Goal: Task Accomplishment & Management: Manage account settings

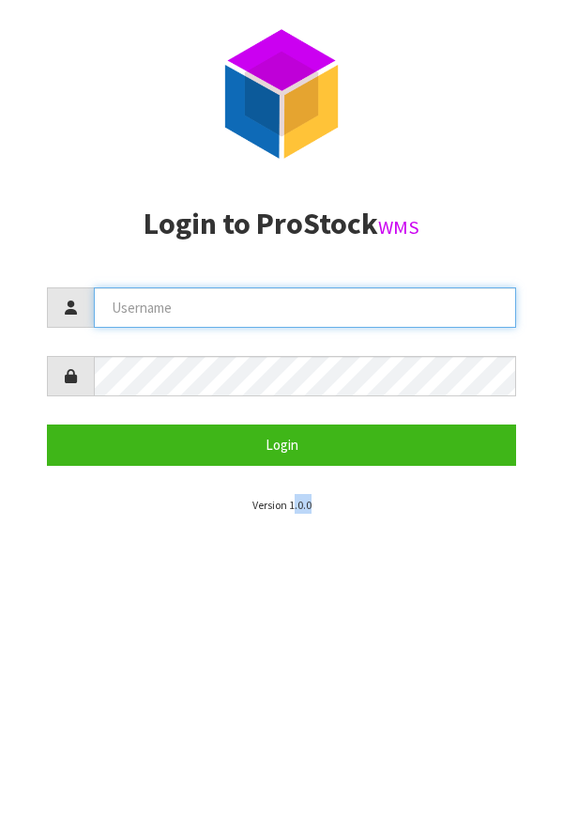
click at [341, 313] on input "text" at bounding box center [305, 307] width 423 height 40
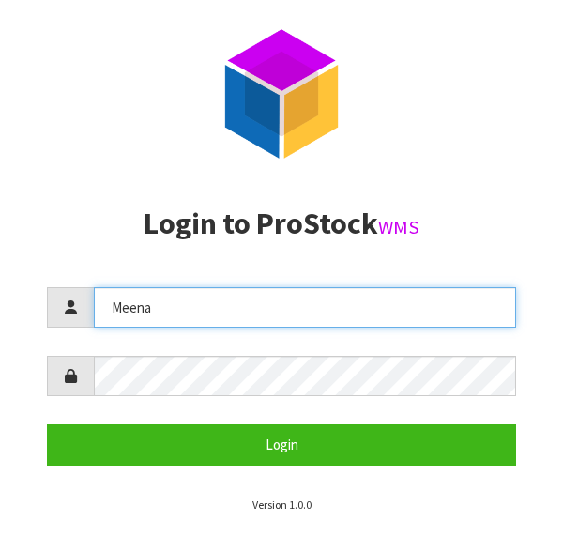
type input "Meena"
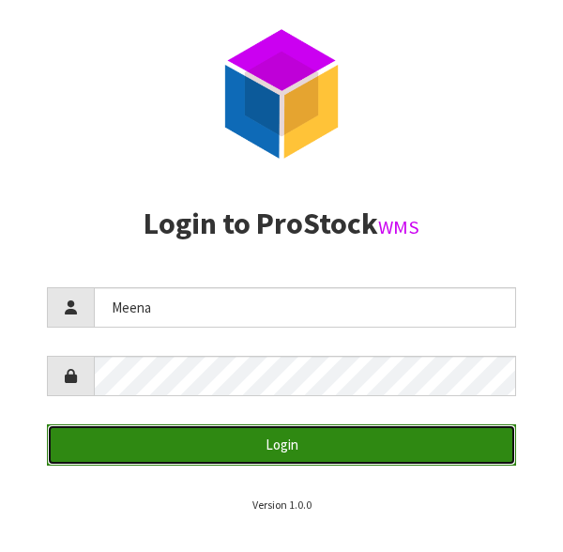
click at [358, 461] on button "Login" at bounding box center [282, 444] width 470 height 40
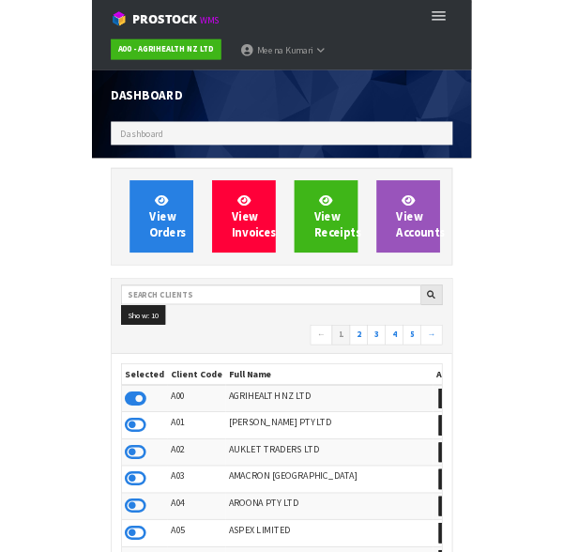
scroll to position [1487, 535]
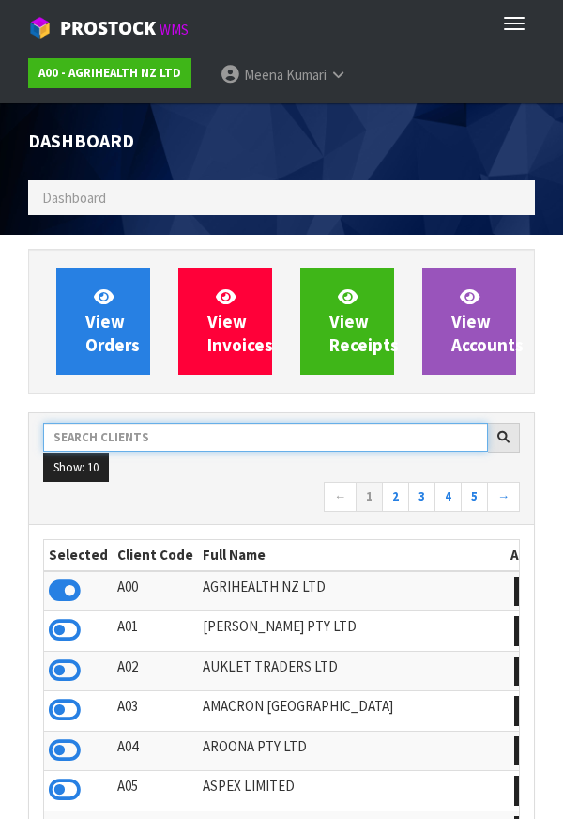
click at [171, 439] on input "text" at bounding box center [265, 437] width 445 height 29
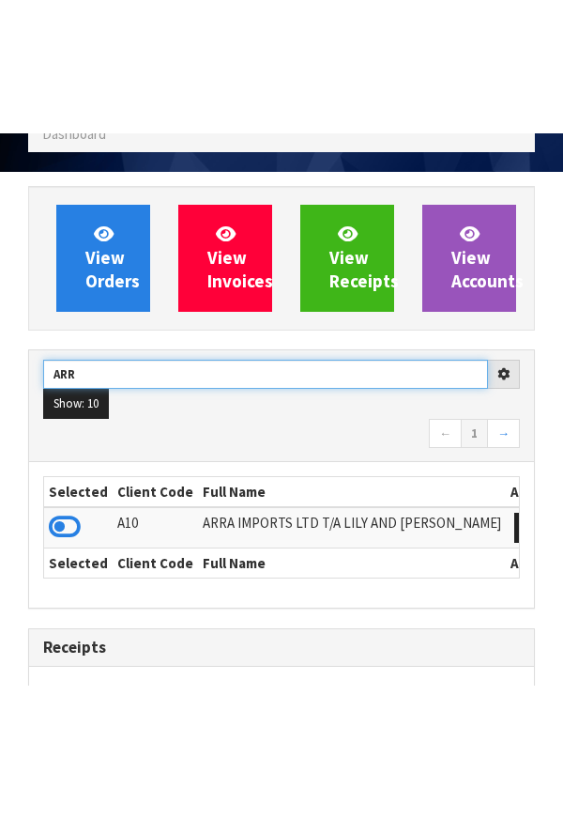
scroll to position [247, 0]
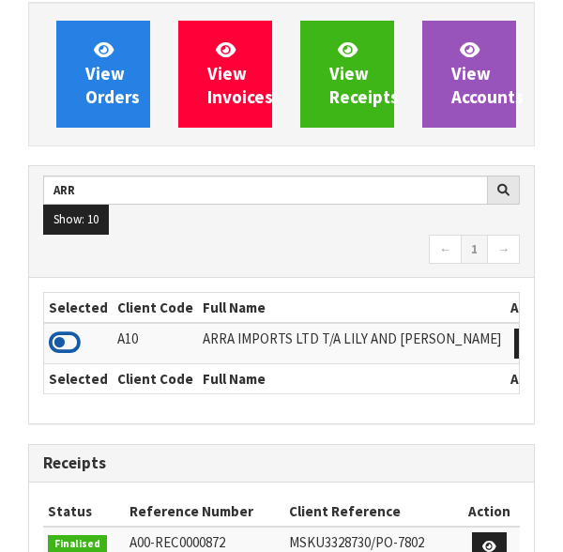
click at [69, 342] on icon at bounding box center [65, 343] width 32 height 28
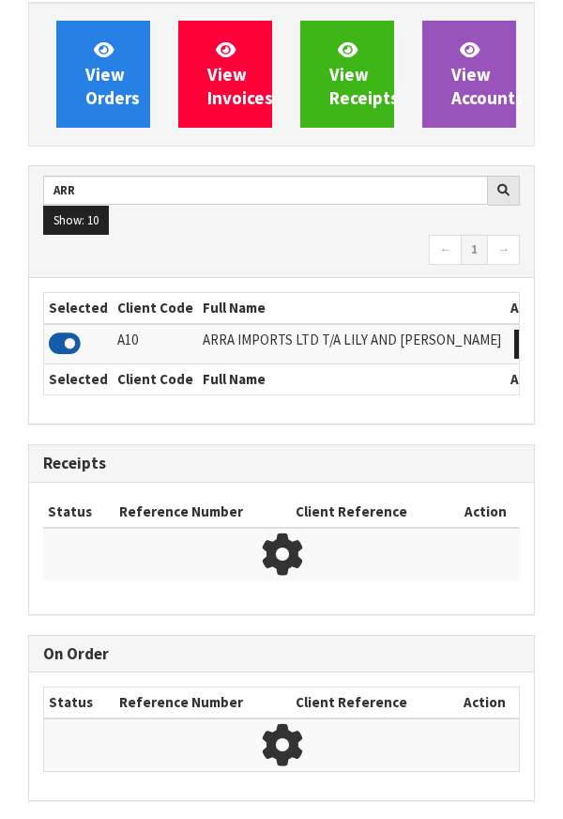
scroll to position [937846, 938546]
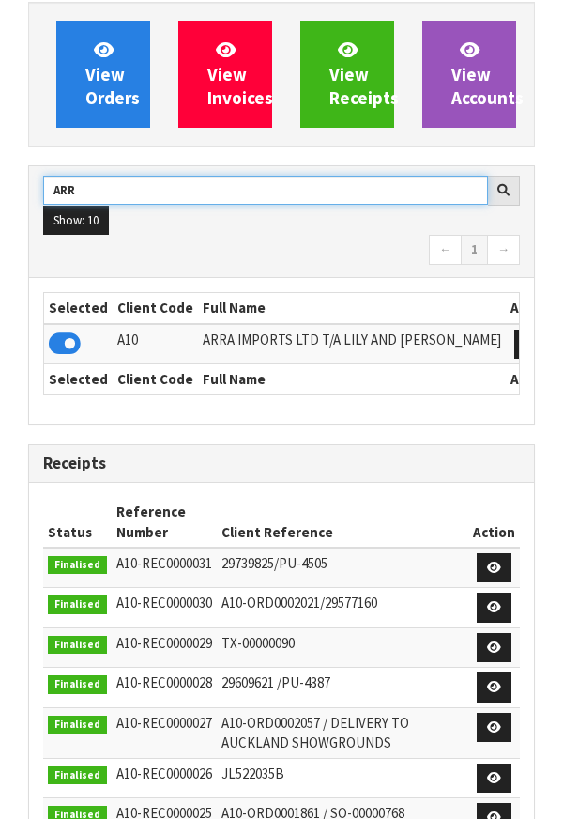
click at [193, 193] on input "ARR" at bounding box center [265, 190] width 445 height 29
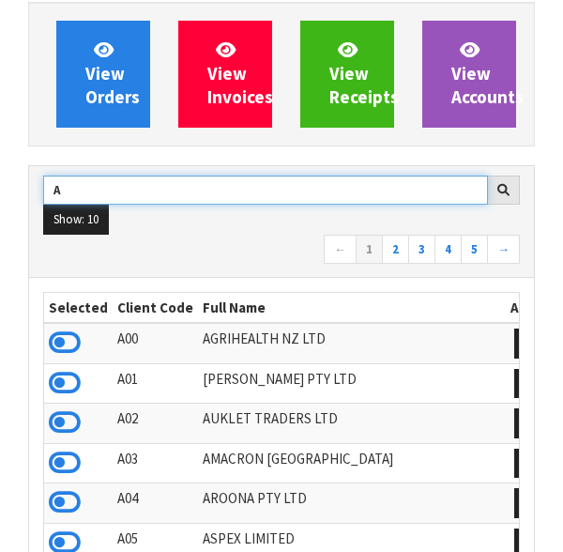
type input "A"
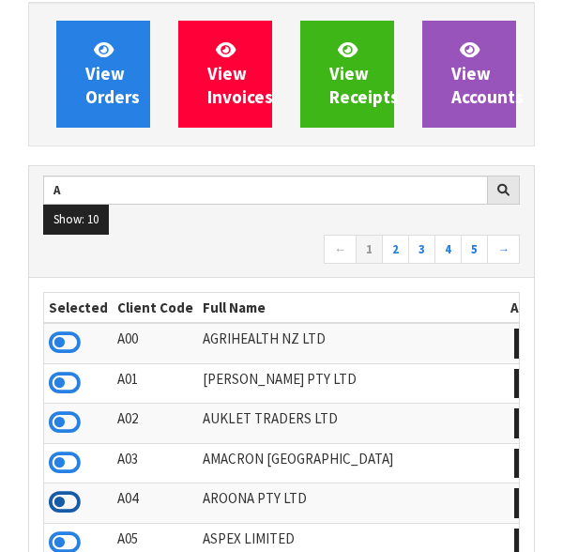
click at [77, 501] on icon at bounding box center [65, 502] width 32 height 28
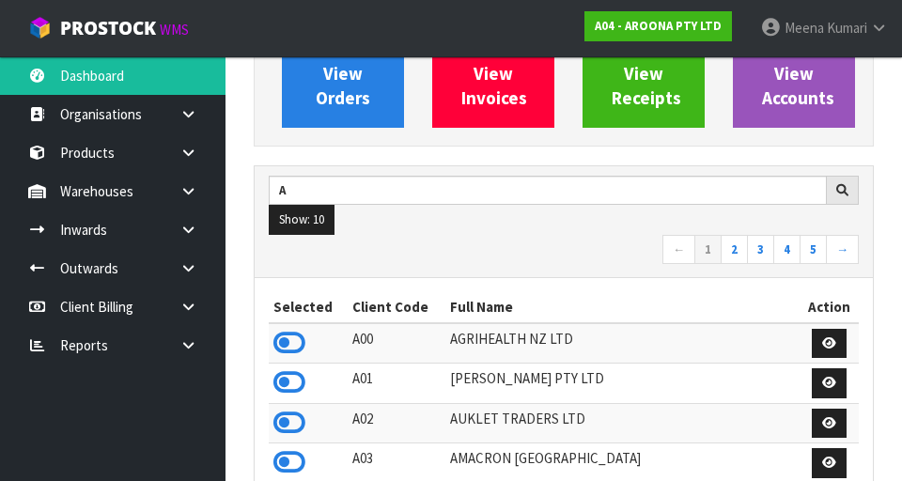
scroll to position [1216, 648]
click at [198, 193] on link at bounding box center [195, 191] width 60 height 39
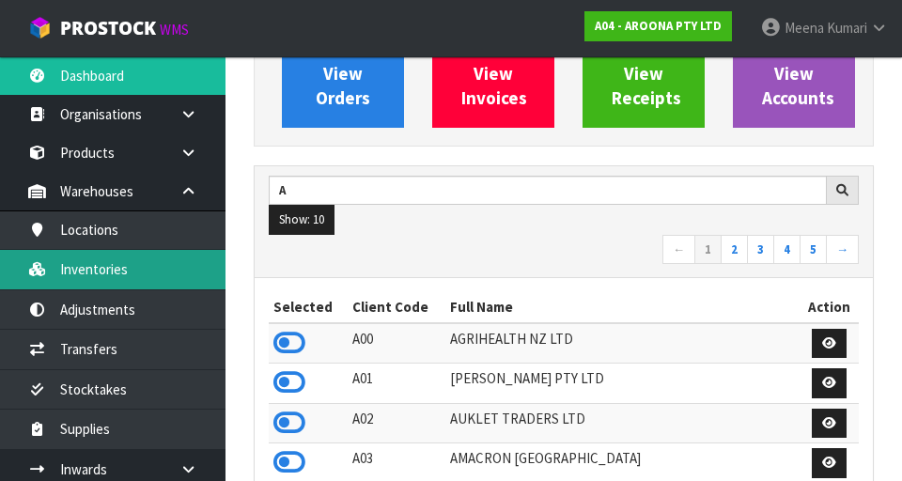
click at [128, 275] on link "Inventories" at bounding box center [112, 269] width 225 height 39
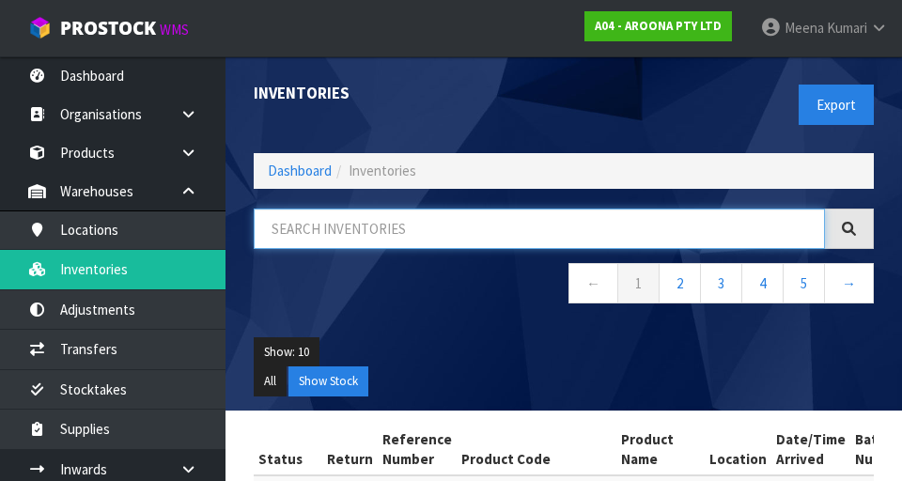
click at [346, 233] on input "text" at bounding box center [539, 228] width 571 height 40
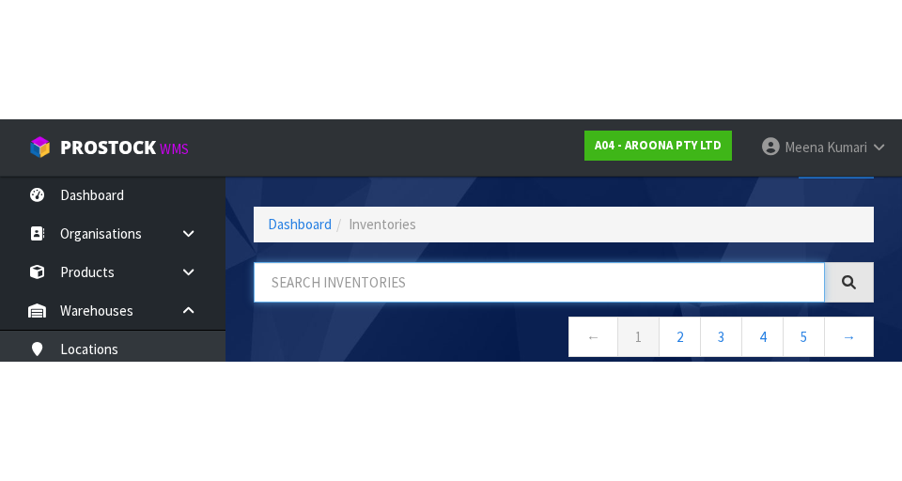
scroll to position [107, 0]
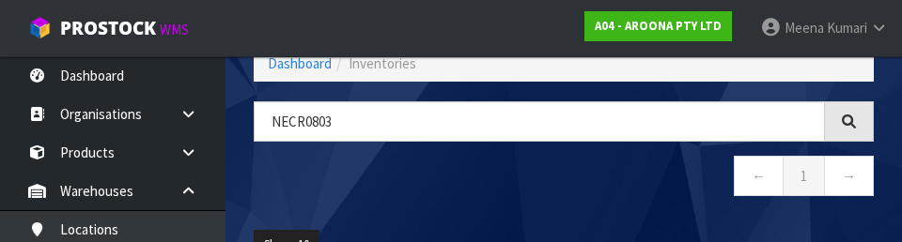
click at [427, 185] on nav "← 1 →" at bounding box center [564, 179] width 620 height 46
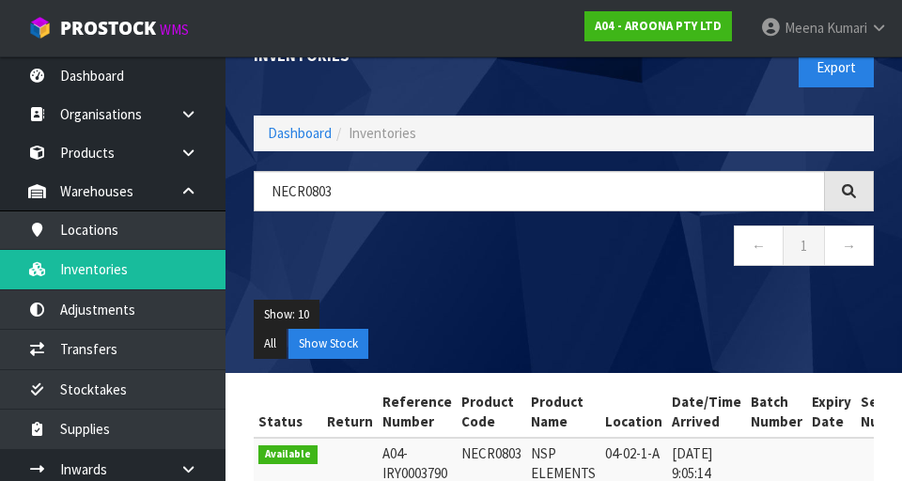
scroll to position [0, 0]
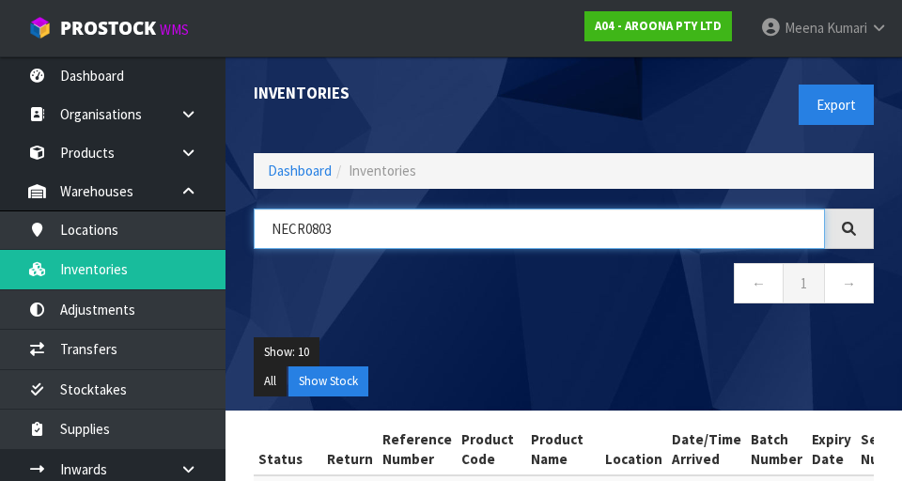
click at [448, 235] on input "NECR0803" at bounding box center [539, 228] width 571 height 40
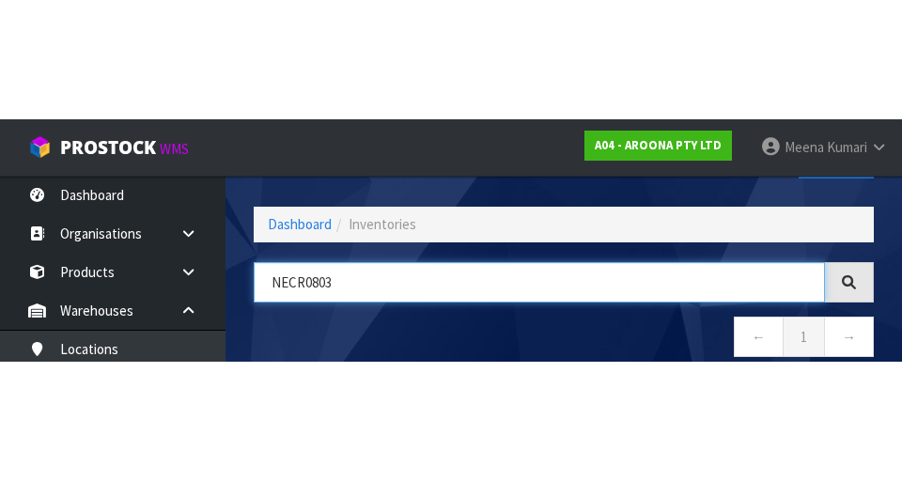
scroll to position [107, 0]
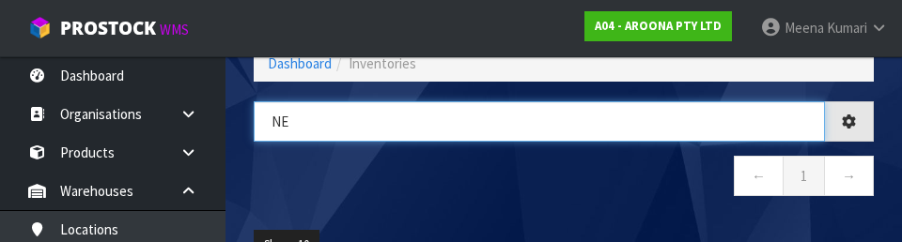
type input "N"
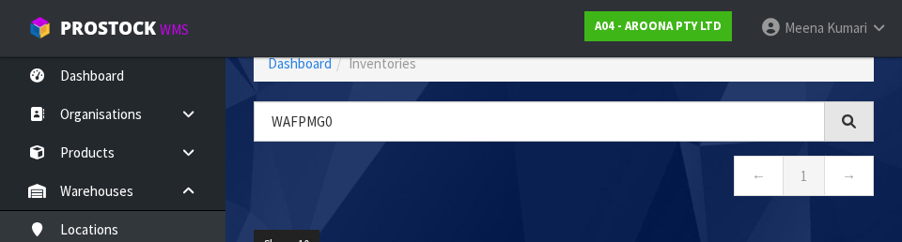
click at [563, 169] on nav "← 1 →" at bounding box center [564, 179] width 620 height 46
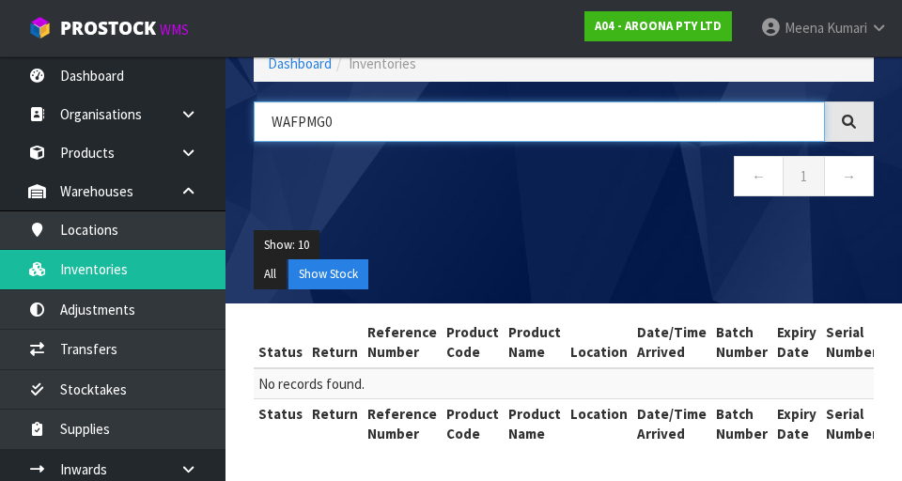
click at [563, 126] on input "WAFPMG0" at bounding box center [539, 121] width 571 height 40
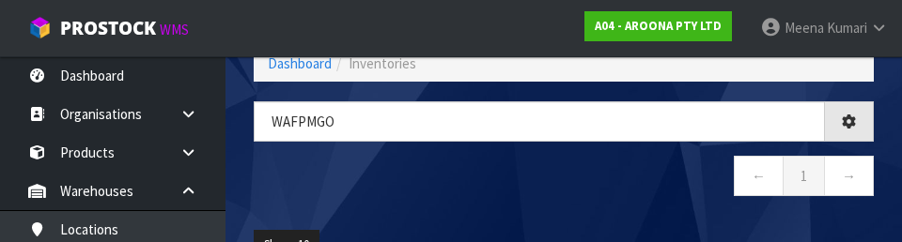
click at [563, 182] on nav "← 1 →" at bounding box center [564, 179] width 620 height 46
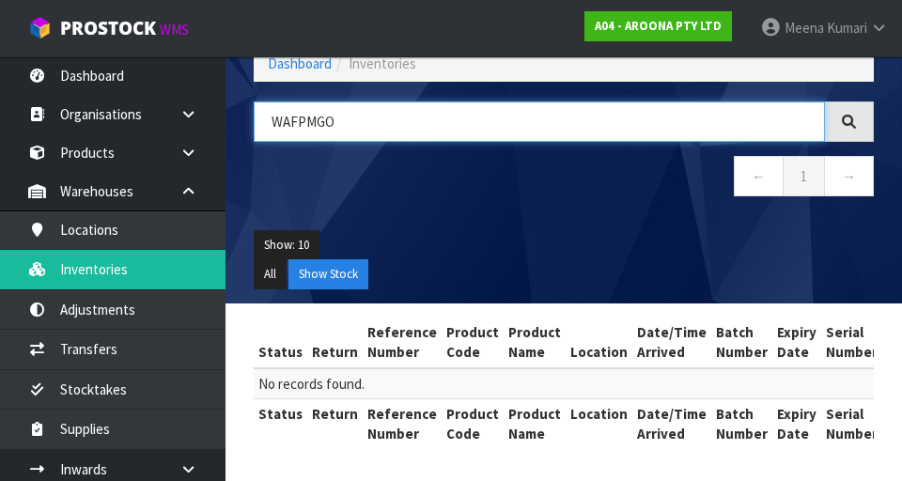
click at [563, 126] on input "WAFPMGO" at bounding box center [539, 121] width 571 height 40
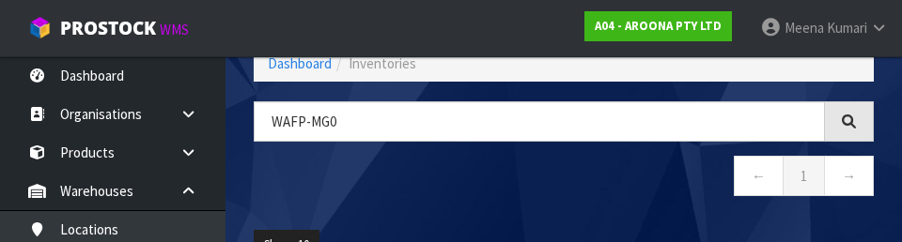
click at [561, 200] on nav "← 1 →" at bounding box center [564, 179] width 620 height 46
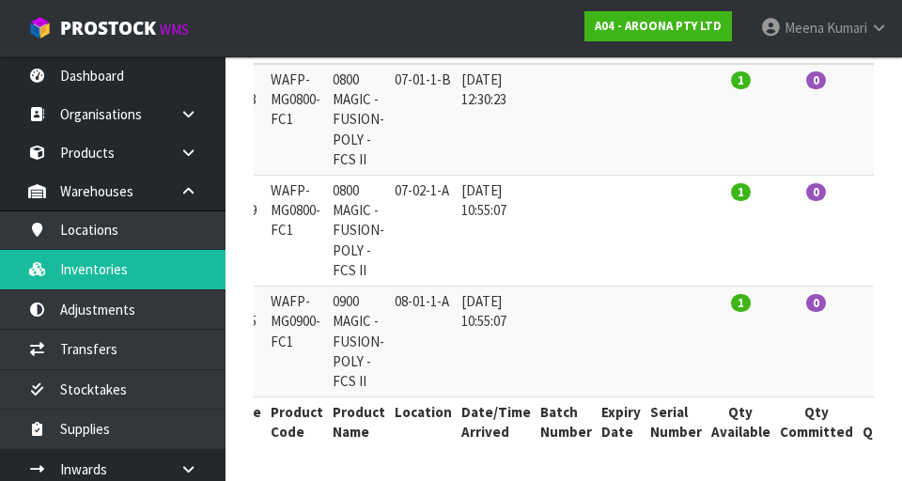
scroll to position [0, 0]
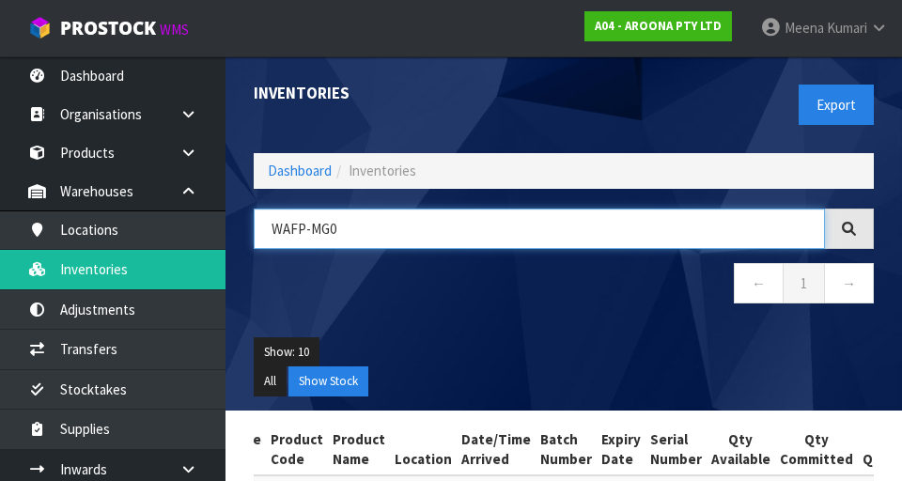
click at [563, 226] on input "WAFP-MG0" at bounding box center [539, 228] width 571 height 40
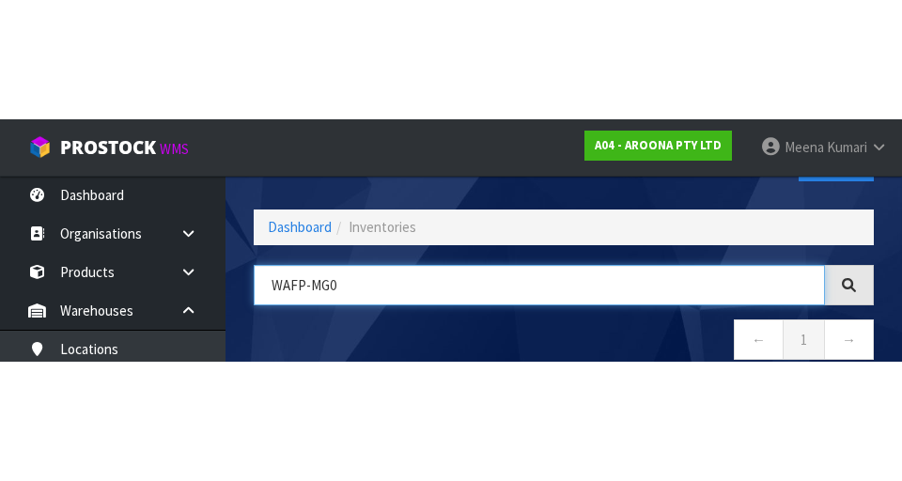
scroll to position [107, 0]
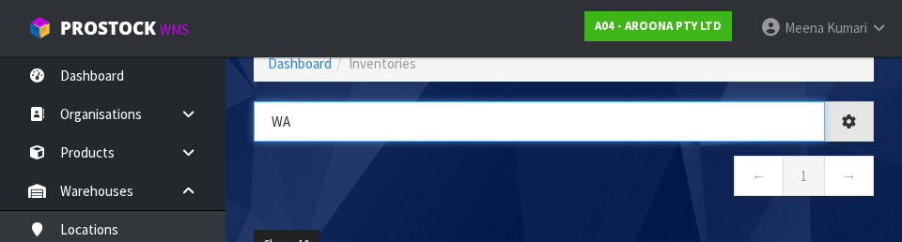
type input "W"
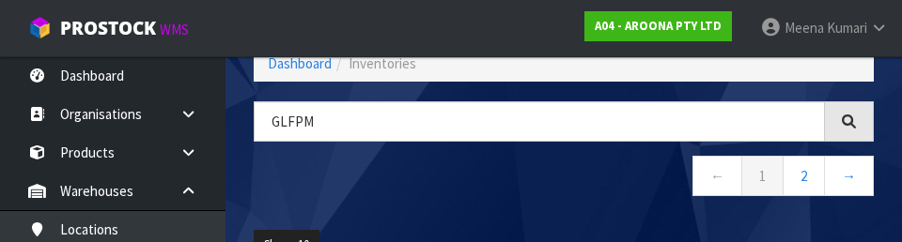
click at [563, 191] on nav "← 1 2 →" at bounding box center [564, 179] width 620 height 46
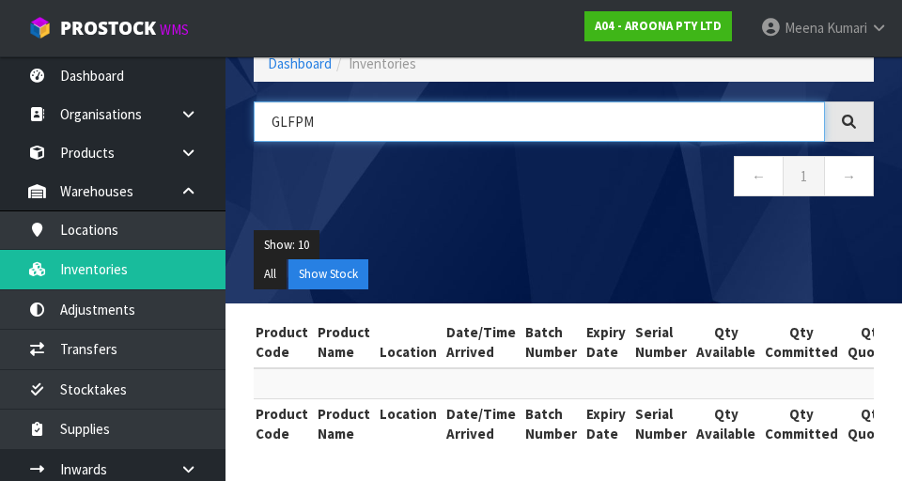
click at [563, 128] on input "GLFPM" at bounding box center [539, 121] width 571 height 40
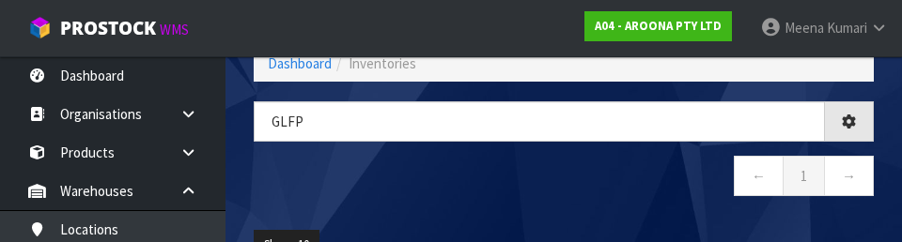
click at [563, 200] on nav "← 1 →" at bounding box center [564, 179] width 620 height 46
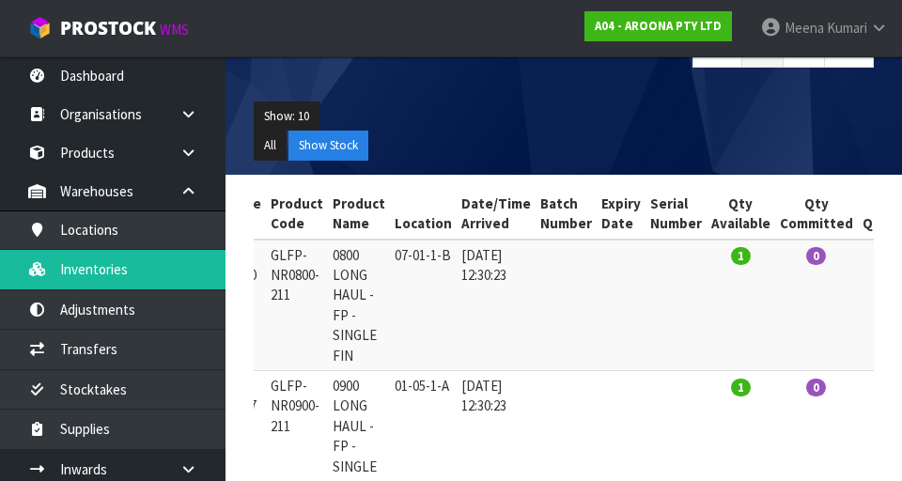
scroll to position [0, 0]
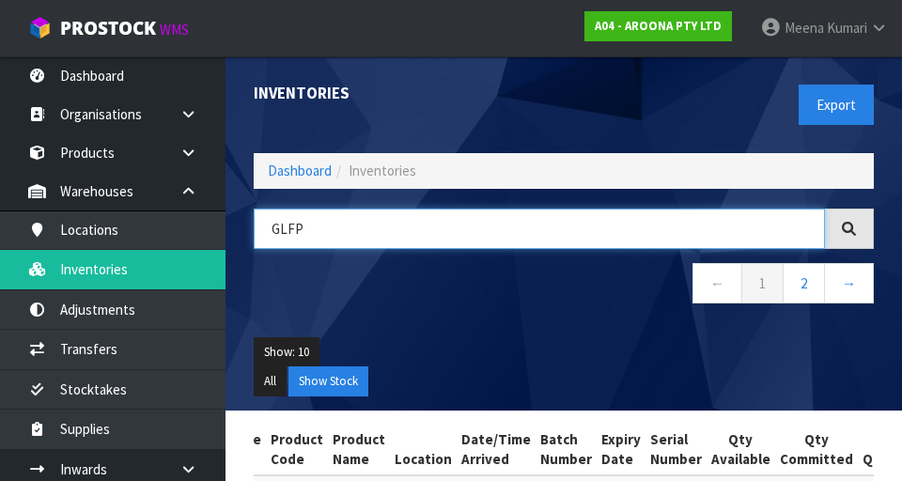
click at [355, 229] on input "GLFP" at bounding box center [539, 228] width 571 height 40
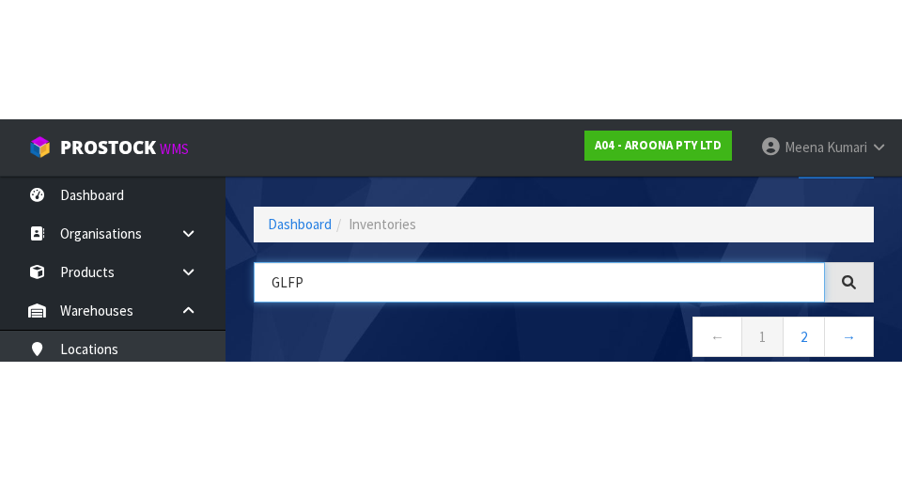
scroll to position [107, 0]
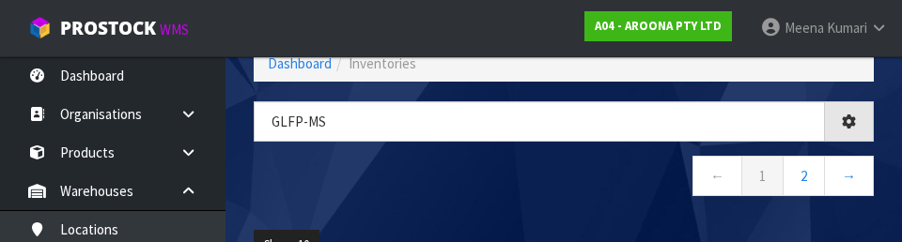
click at [493, 190] on nav "← 1 2 →" at bounding box center [564, 179] width 620 height 46
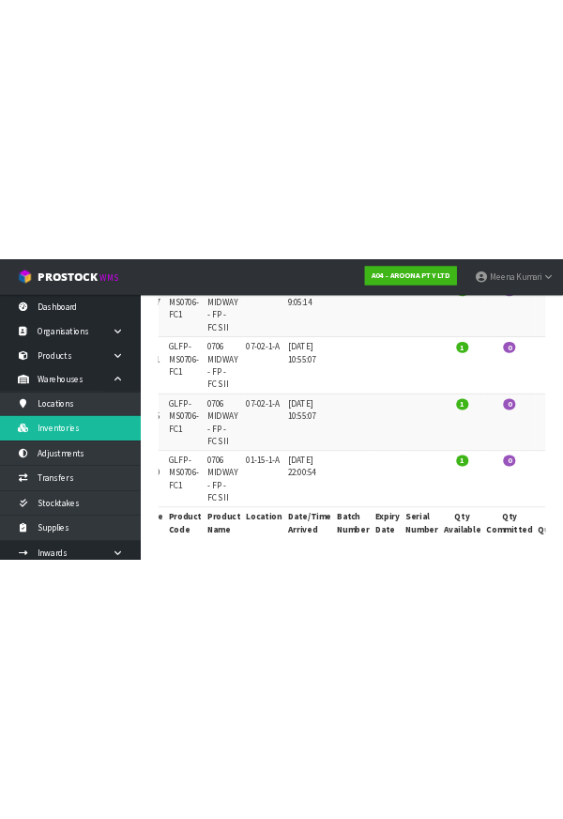
scroll to position [0, 0]
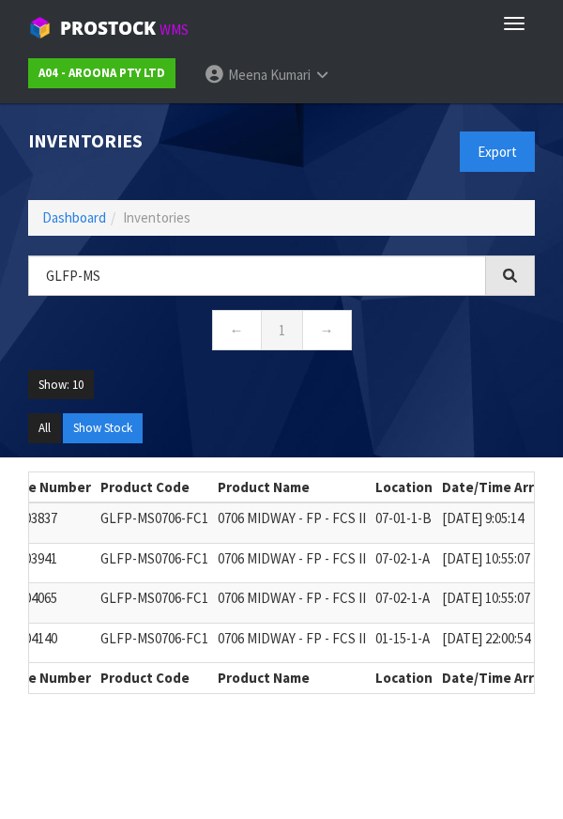
click at [554, 362] on header "Inventories Export Dashboard Inventories GLFP-MS ← 1 → Show: 10 5 10 25 50 All …" at bounding box center [281, 280] width 563 height 354
click at [554, 448] on header "Inventories Export Dashboard Inventories GLFP-MS ← 1 → Show: 10 5 10 25 50 All …" at bounding box center [281, 280] width 563 height 354
click at [511, 664] on th "Date/Time Arrived" at bounding box center [503, 678] width 130 height 30
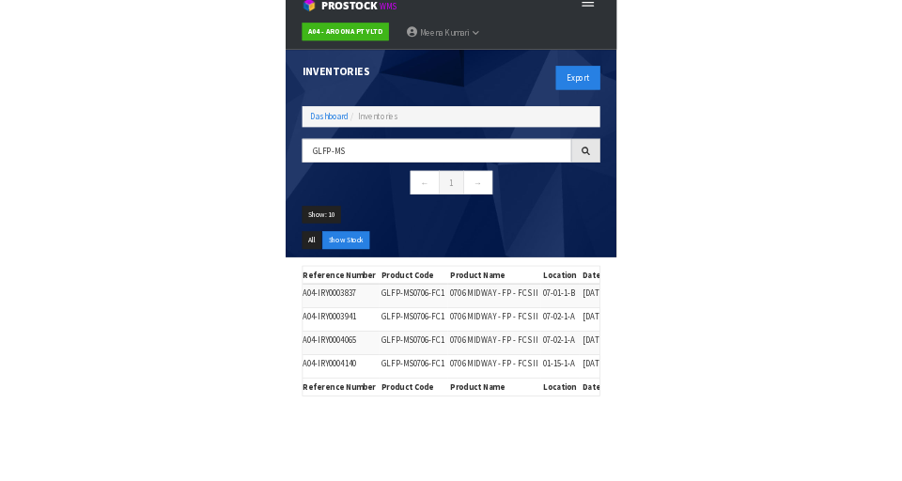
scroll to position [38, 0]
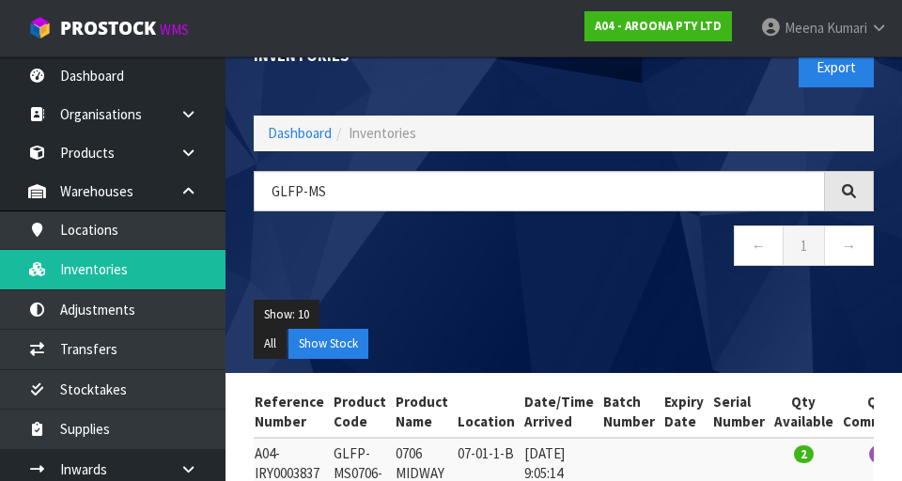
click at [391, 478] on td "0706 MIDWAY - FP - FCS II" at bounding box center [422, 483] width 62 height 91
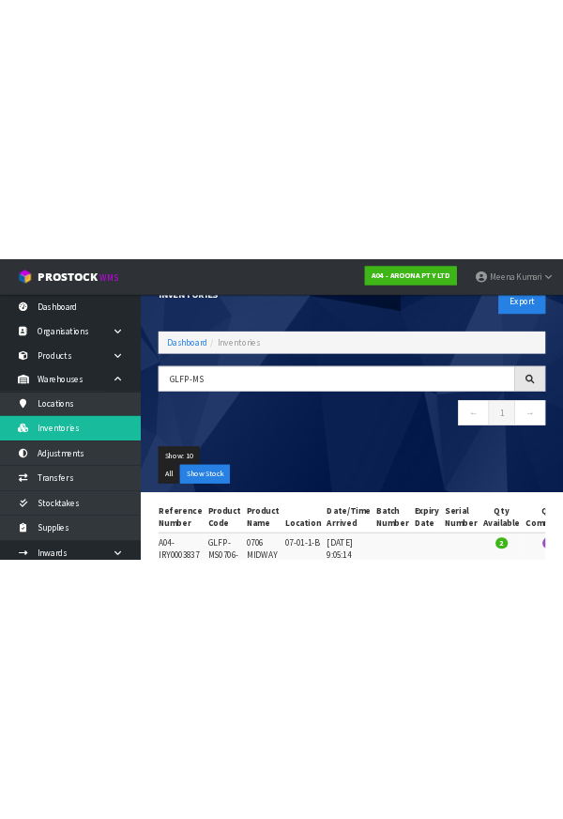
scroll to position [0, 0]
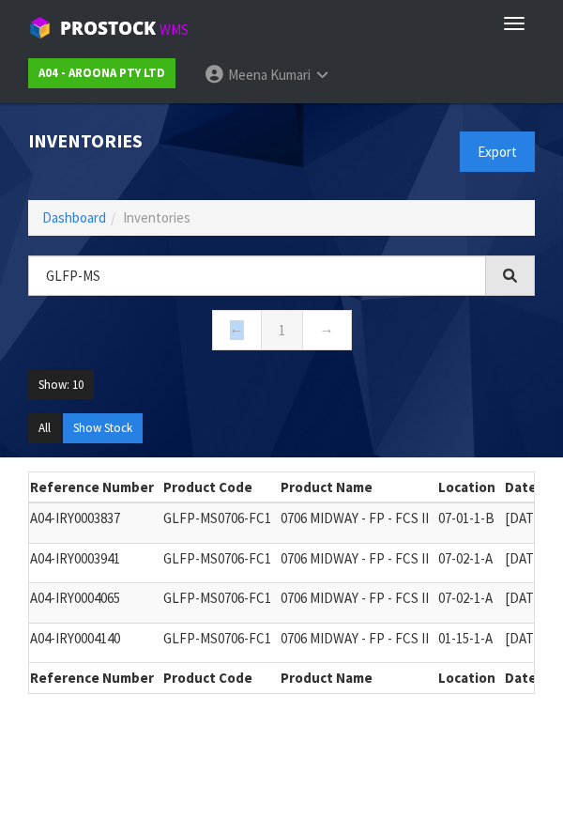
click at [2, 321] on header "Inventories Export Dashboard Inventories GLFP-MS ← 1 → Show: 10 5 10 25 50 All …" at bounding box center [281, 280] width 563 height 354
click at [2, 562] on section "Status Return Reference Number Product Code Product Name Location Date/Time Arr…" at bounding box center [281, 590] width 563 height 266
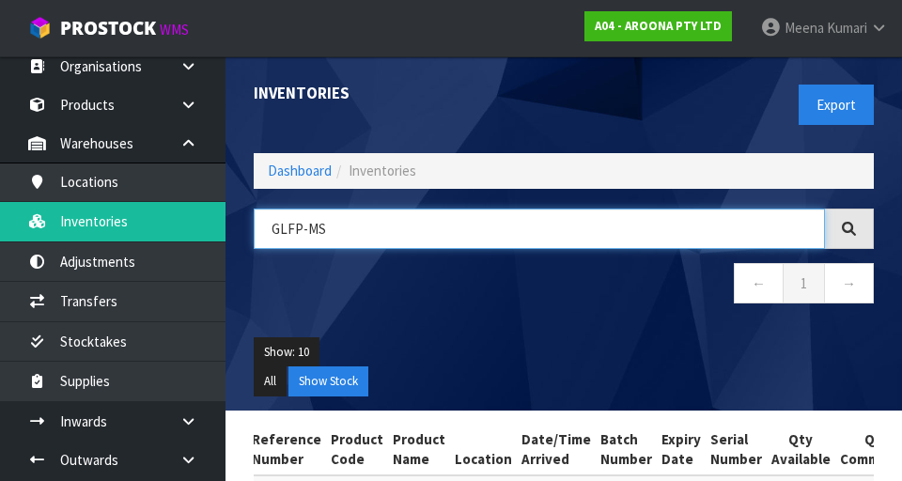
click at [475, 237] on input "GLFP-MS" at bounding box center [539, 228] width 571 height 40
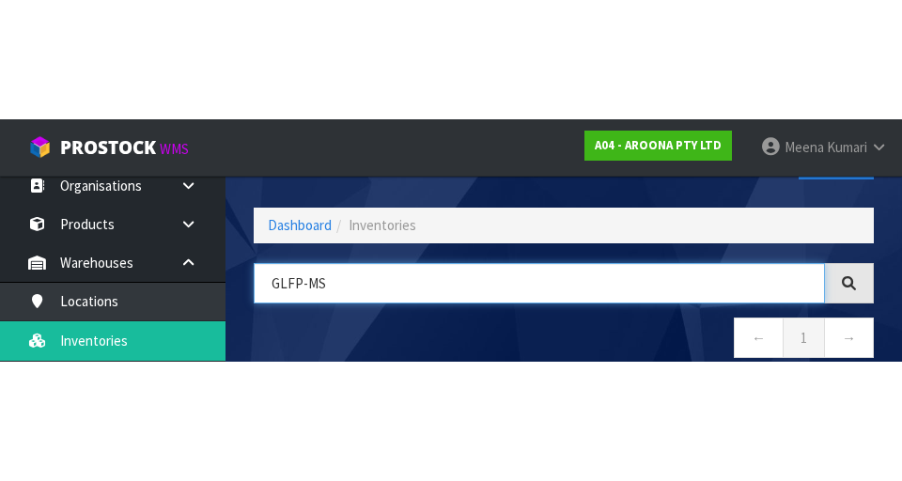
scroll to position [107, 0]
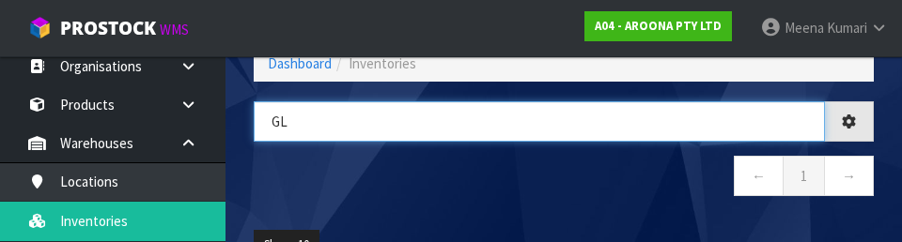
type input "G"
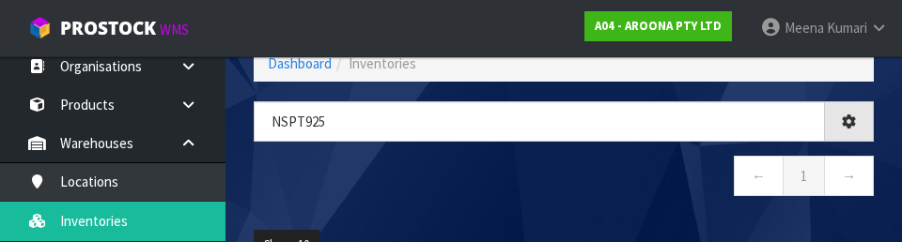
click at [466, 177] on nav "← 1 →" at bounding box center [564, 179] width 620 height 46
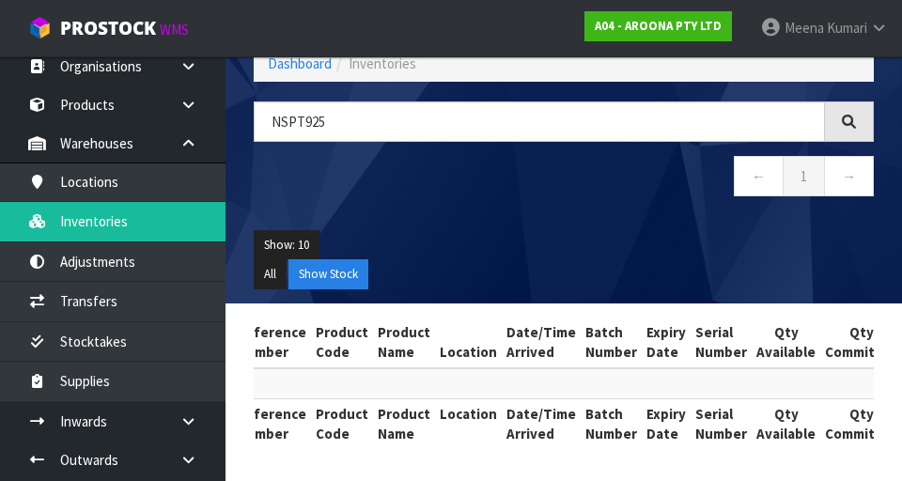
scroll to position [0, 0]
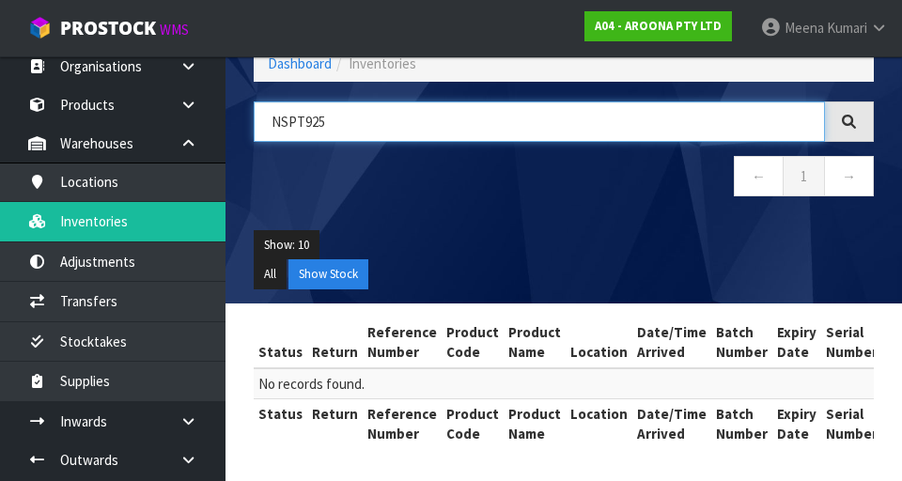
click at [298, 113] on input "NSPT925" at bounding box center [539, 121] width 571 height 40
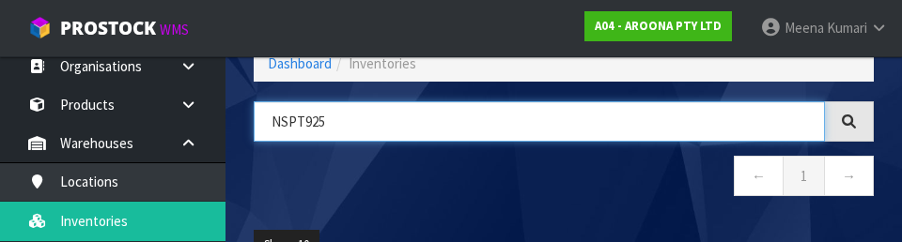
click at [293, 126] on input "NSPT925" at bounding box center [539, 121] width 571 height 40
click at [308, 126] on input "NSPT925" at bounding box center [539, 121] width 571 height 40
click at [302, 123] on input "NSPT925" at bounding box center [539, 121] width 571 height 40
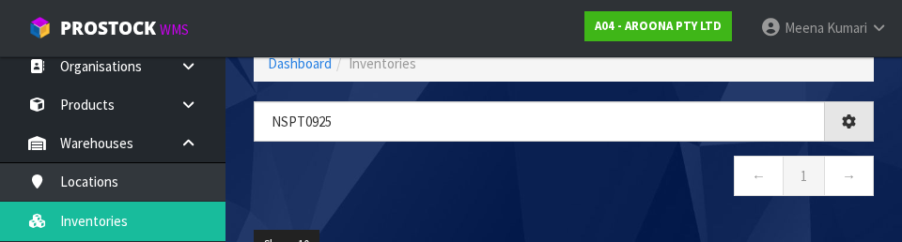
click at [563, 181] on nav "← 1 →" at bounding box center [564, 179] width 620 height 46
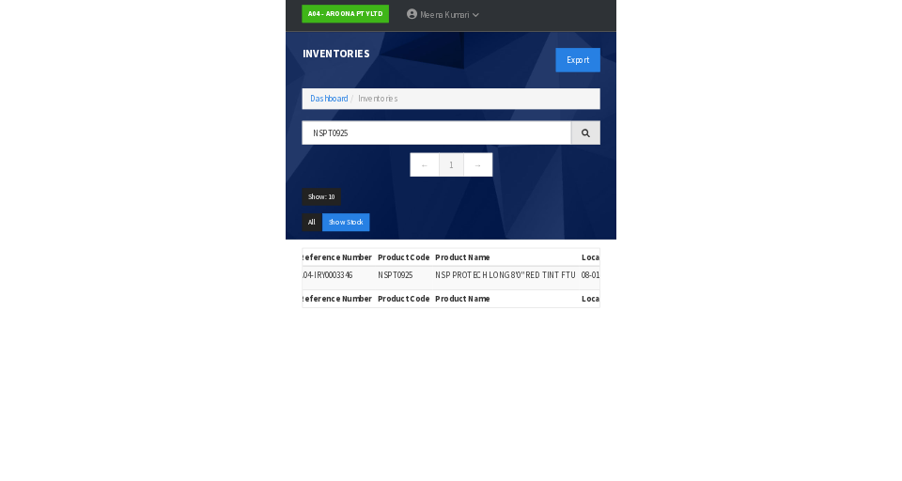
scroll to position [52, 0]
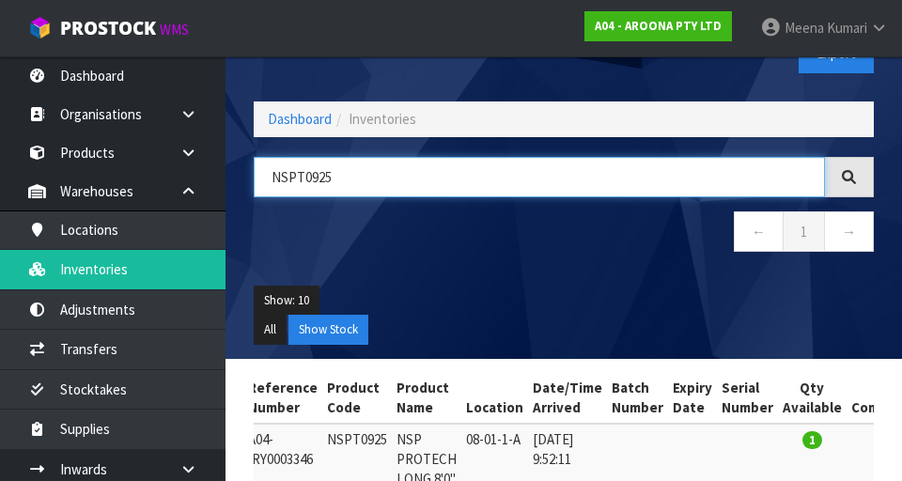
click at [442, 170] on input "NSPT0925" at bounding box center [539, 177] width 571 height 40
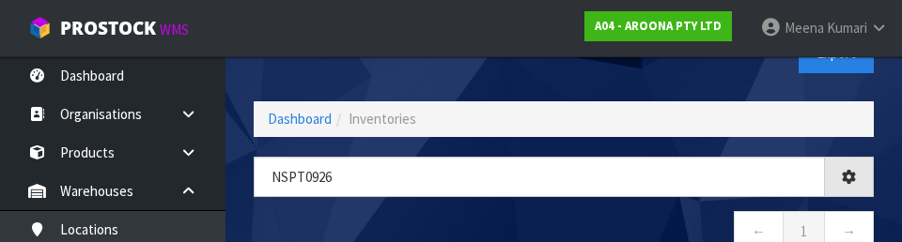
click at [536, 228] on nav "← 1 →" at bounding box center [564, 234] width 620 height 46
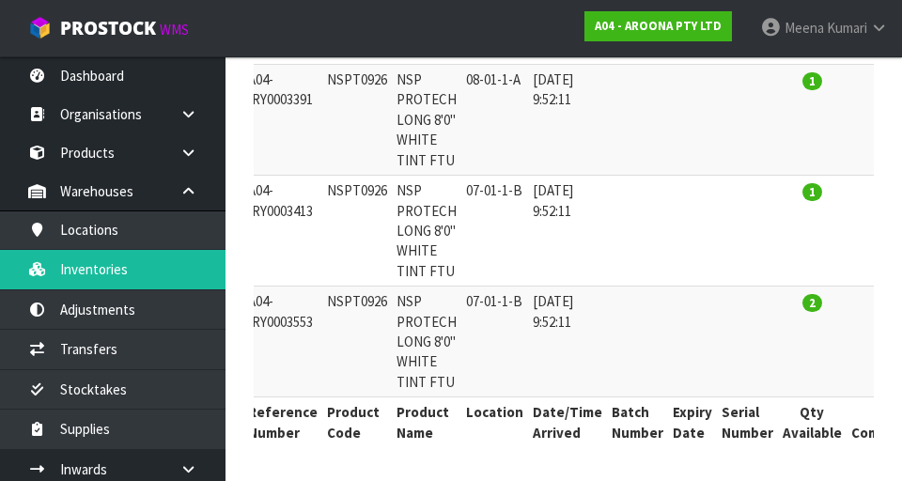
scroll to position [0, 0]
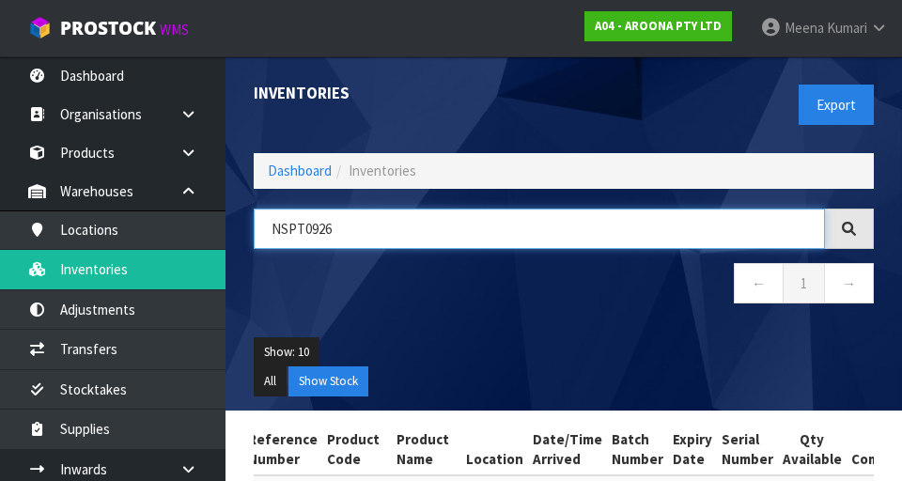
click at [396, 231] on input "NSPT0926" at bounding box center [539, 228] width 571 height 40
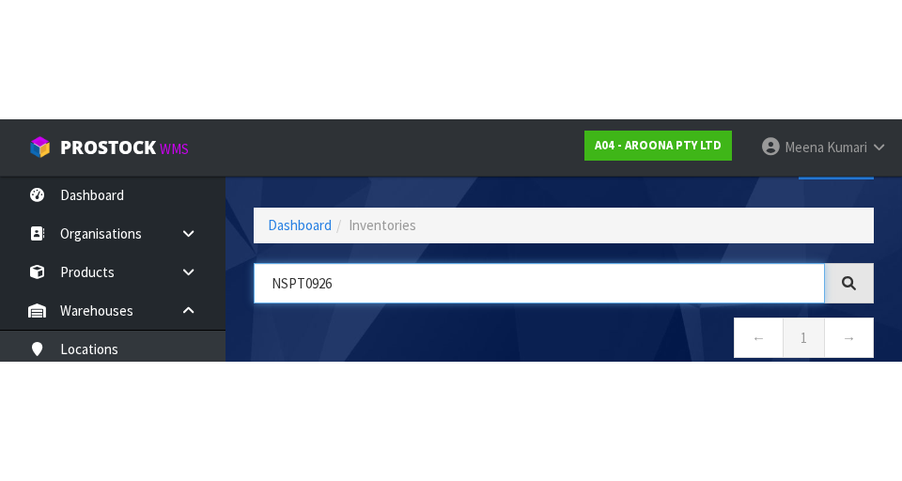
scroll to position [107, 0]
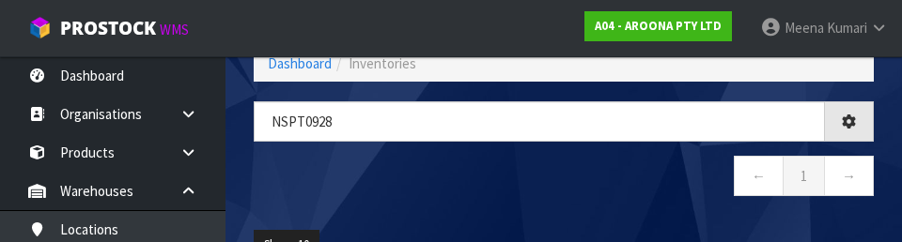
click at [563, 206] on div "NSPT0928 ← 1 →" at bounding box center [563, 158] width 648 height 115
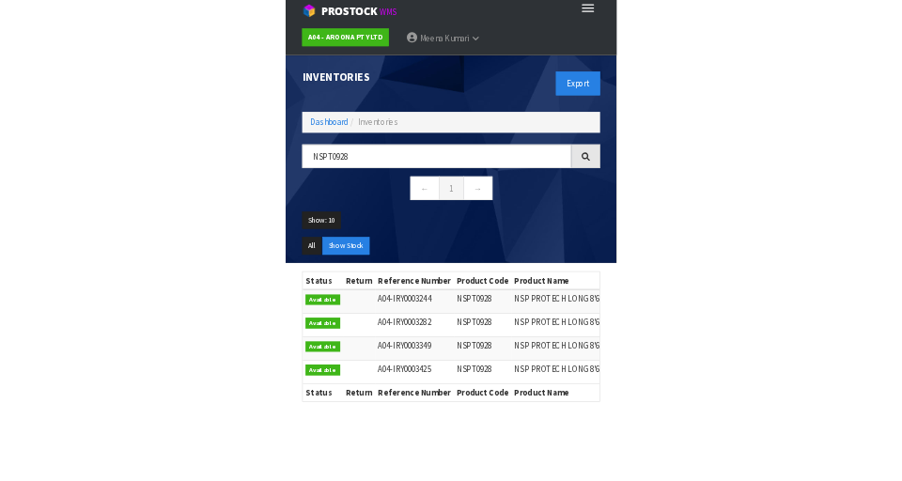
scroll to position [22, 0]
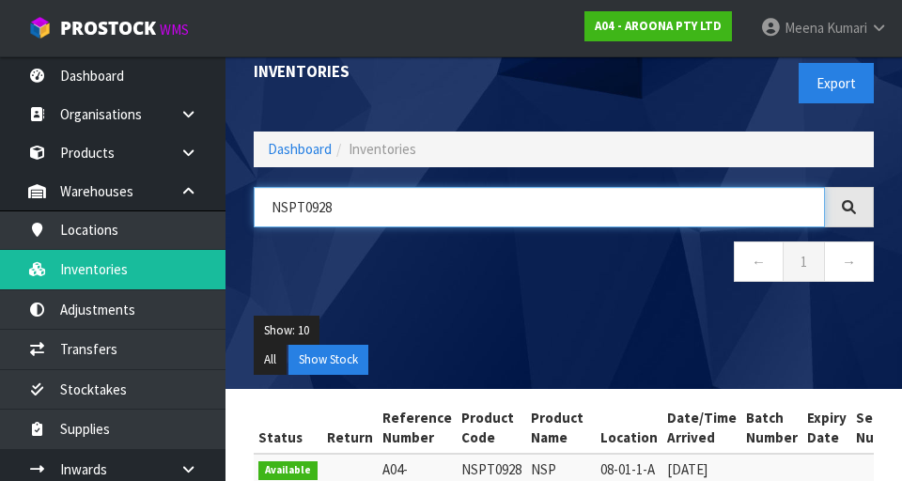
click at [408, 211] on input "NSPT0928" at bounding box center [539, 207] width 571 height 40
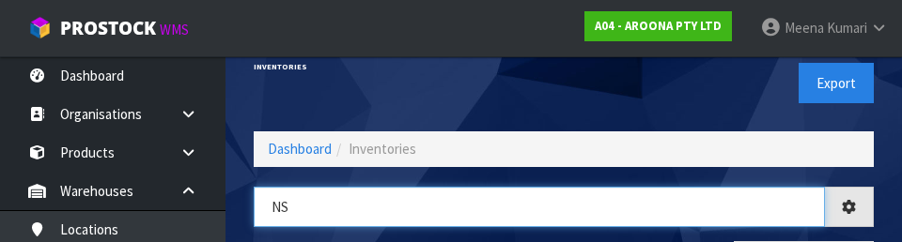
type input "N"
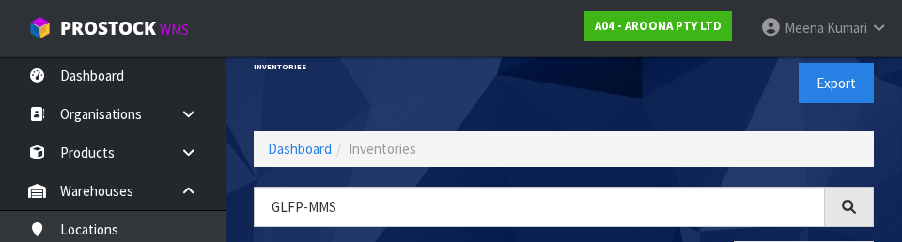
click at [563, 100] on div "Export" at bounding box center [725, 83] width 324 height 97
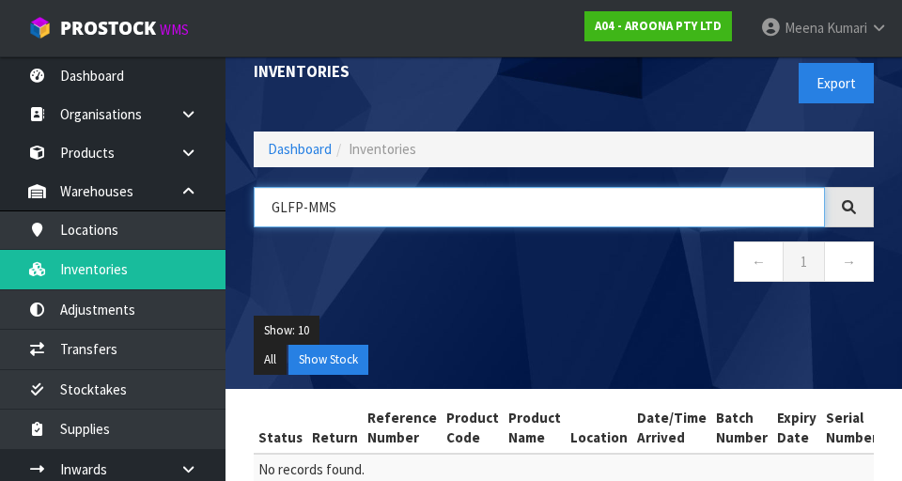
click at [457, 215] on input "GLFP-MMS" at bounding box center [539, 207] width 571 height 40
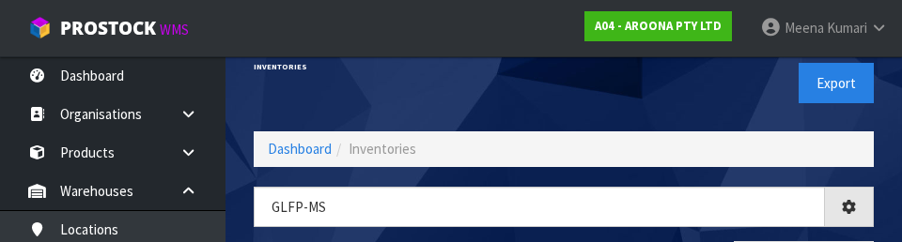
click at [563, 122] on div "Export" at bounding box center [725, 83] width 324 height 97
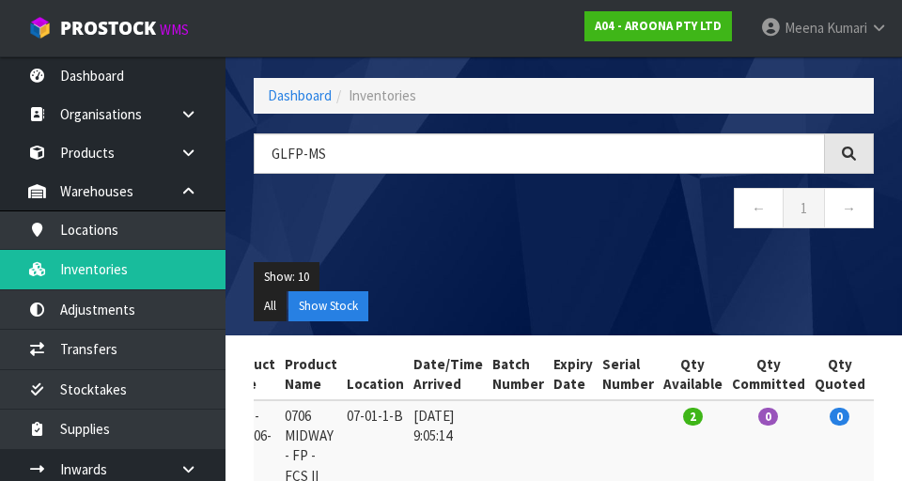
scroll to position [0, 0]
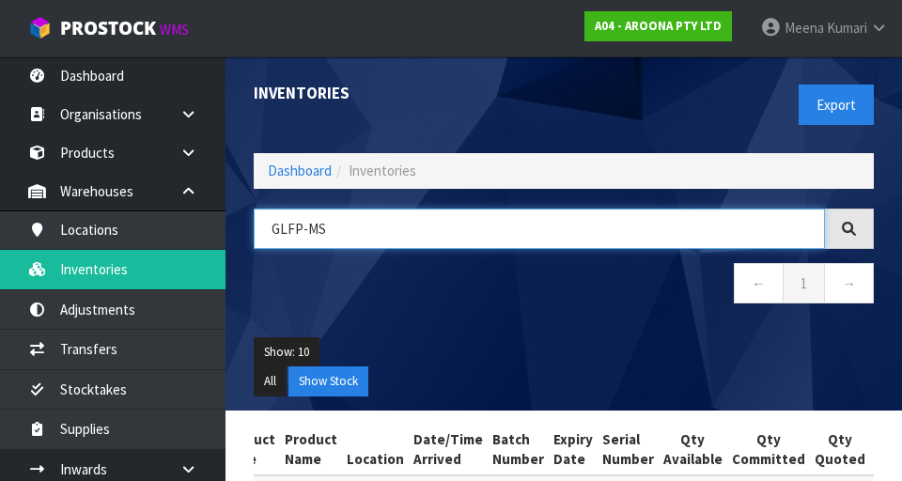
click at [450, 233] on input "GLFP-MS" at bounding box center [539, 228] width 571 height 40
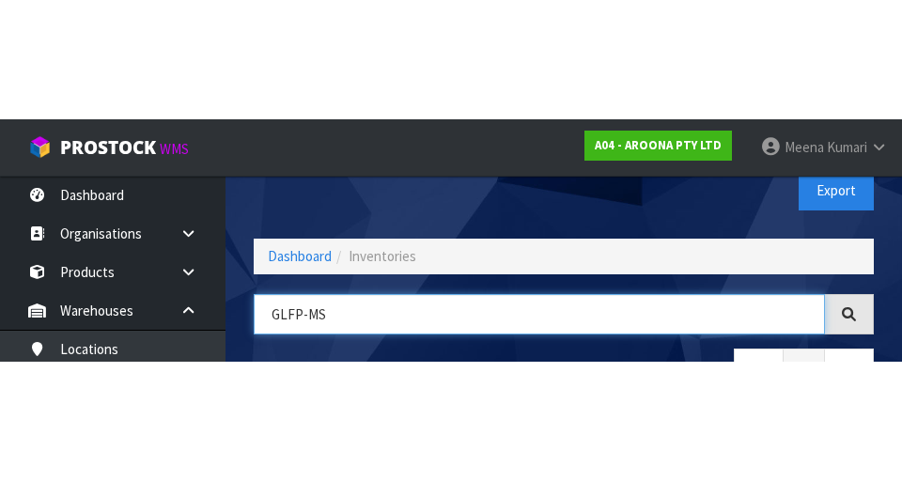
scroll to position [107, 0]
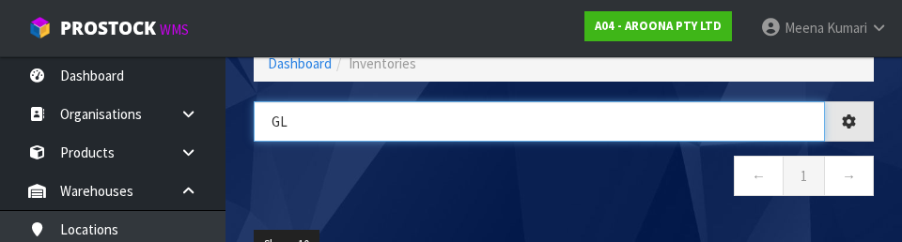
type input "G"
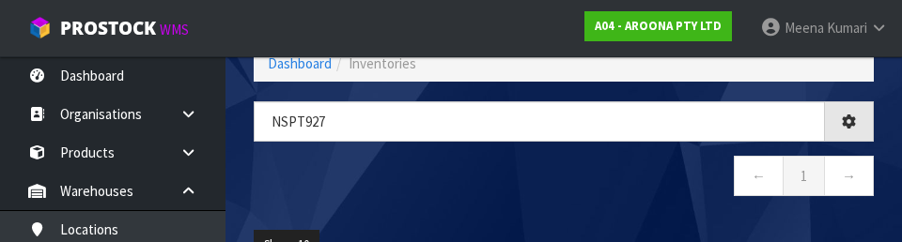
click at [558, 174] on nav "← 1 →" at bounding box center [564, 179] width 620 height 46
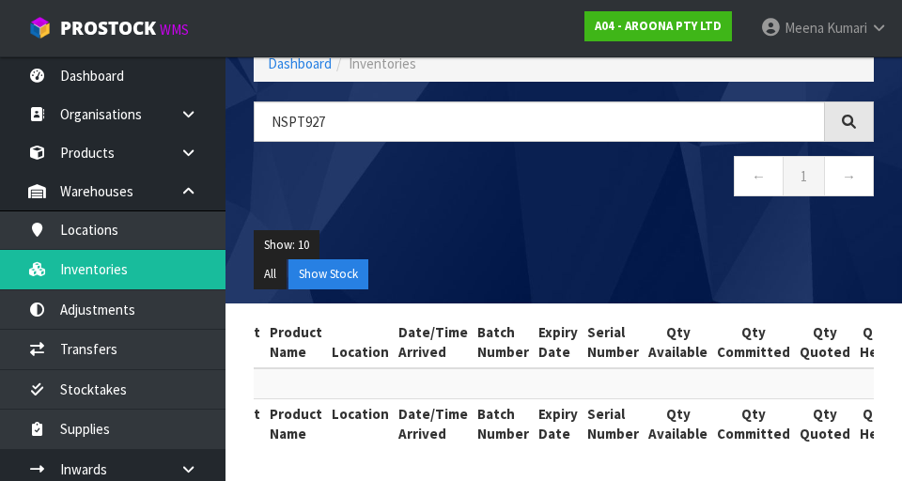
scroll to position [0, 0]
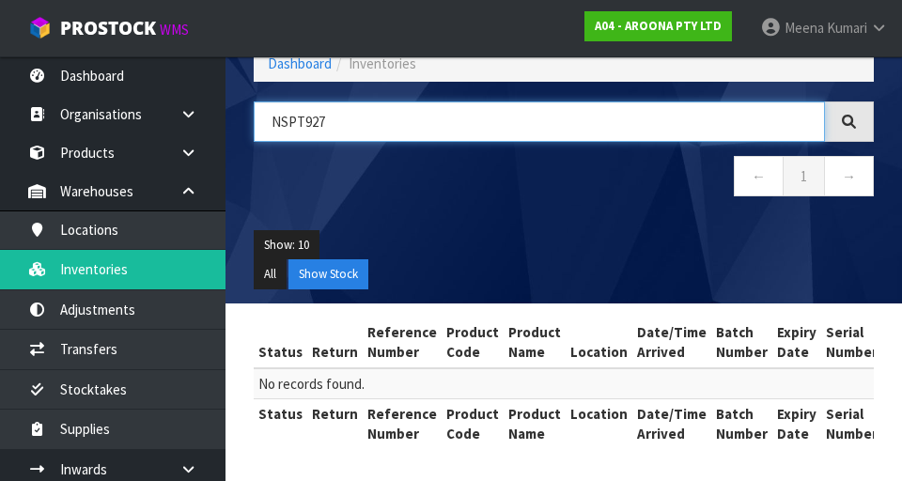
click at [311, 123] on input "NSPT927" at bounding box center [539, 121] width 571 height 40
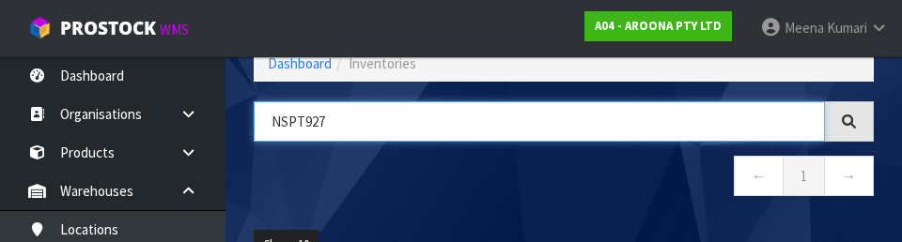
click at [312, 122] on input "NSPT927" at bounding box center [539, 121] width 571 height 40
click at [305, 122] on input "NSPT927" at bounding box center [539, 121] width 571 height 40
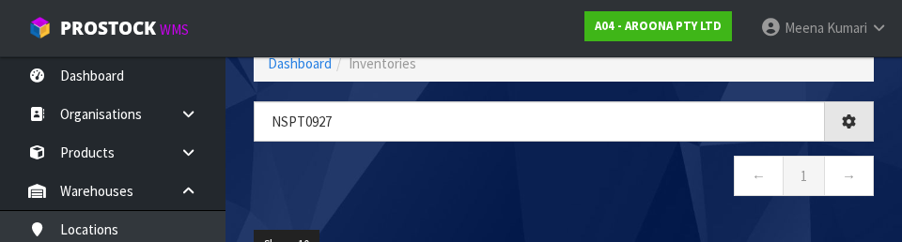
click at [563, 181] on nav "← 1 →" at bounding box center [564, 179] width 620 height 46
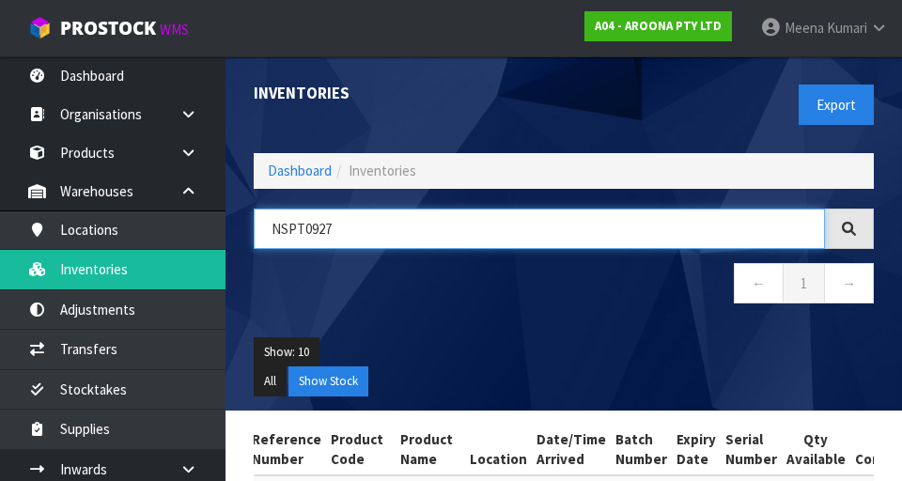
click at [487, 229] on input "NSPT0927" at bounding box center [539, 228] width 571 height 40
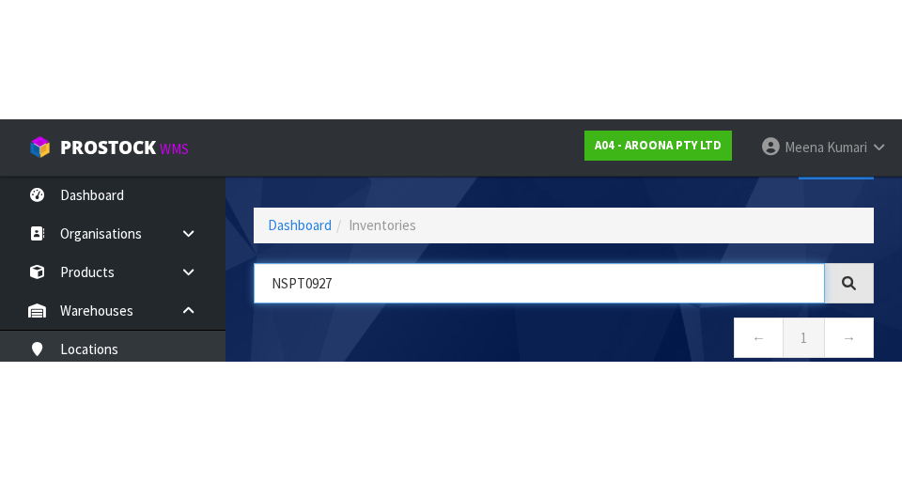
scroll to position [107, 0]
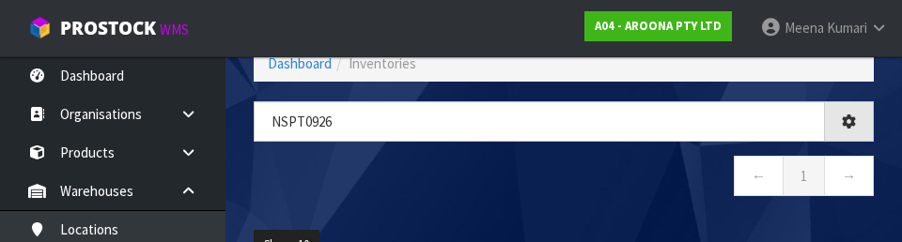
click at [563, 196] on nav "← 1 →" at bounding box center [564, 179] width 620 height 46
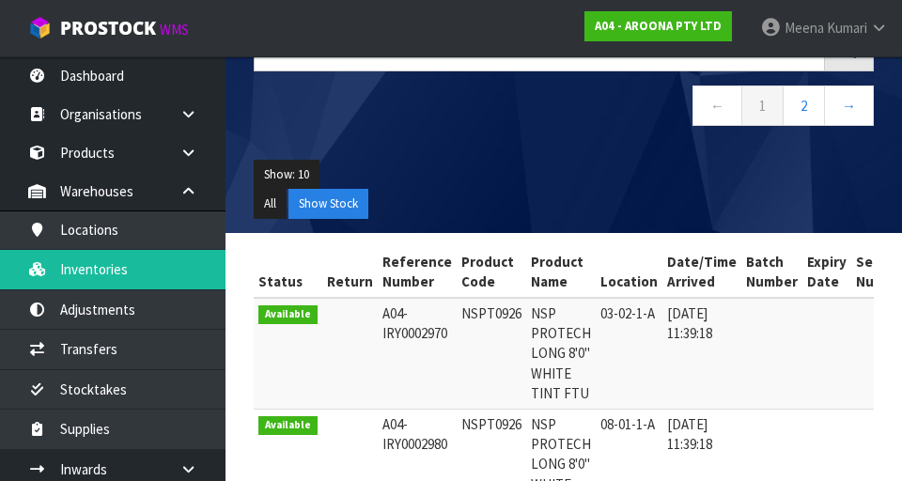
scroll to position [0, 0]
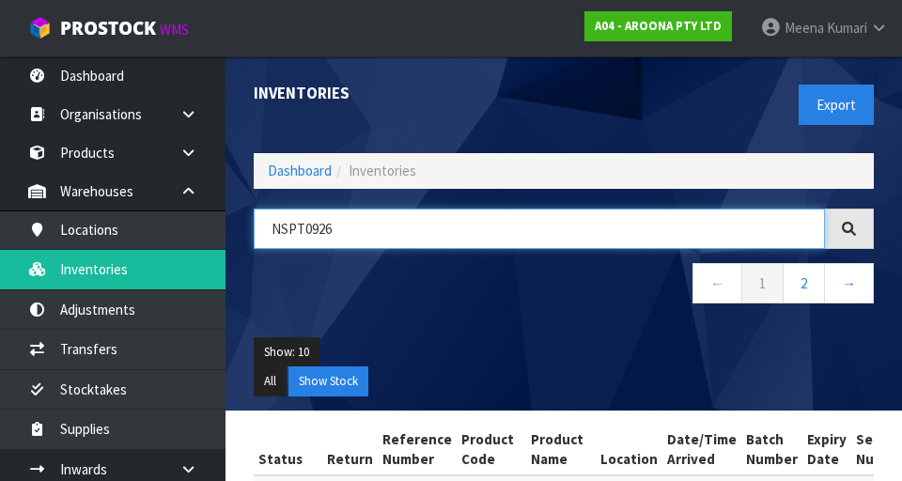
click at [563, 244] on input "NSPT0926" at bounding box center [539, 228] width 571 height 40
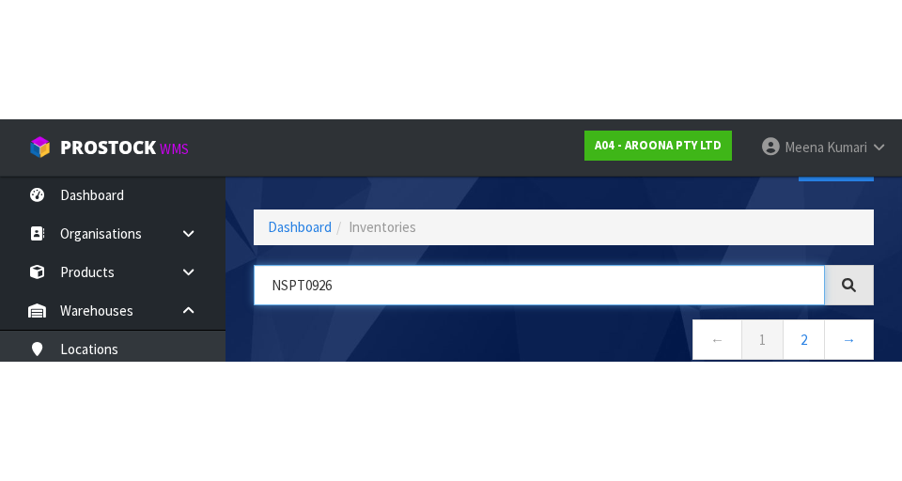
scroll to position [107, 0]
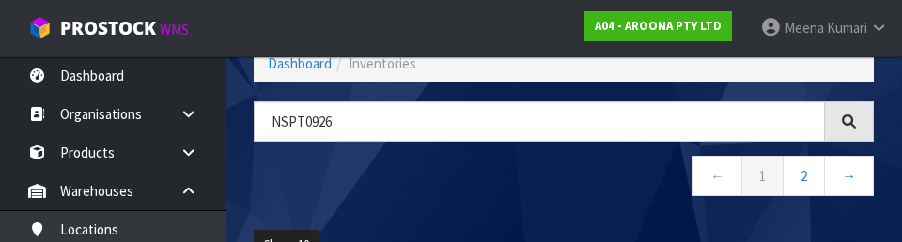
click at [532, 205] on div "NSPT0926 ← 1 2 →" at bounding box center [563, 158] width 648 height 115
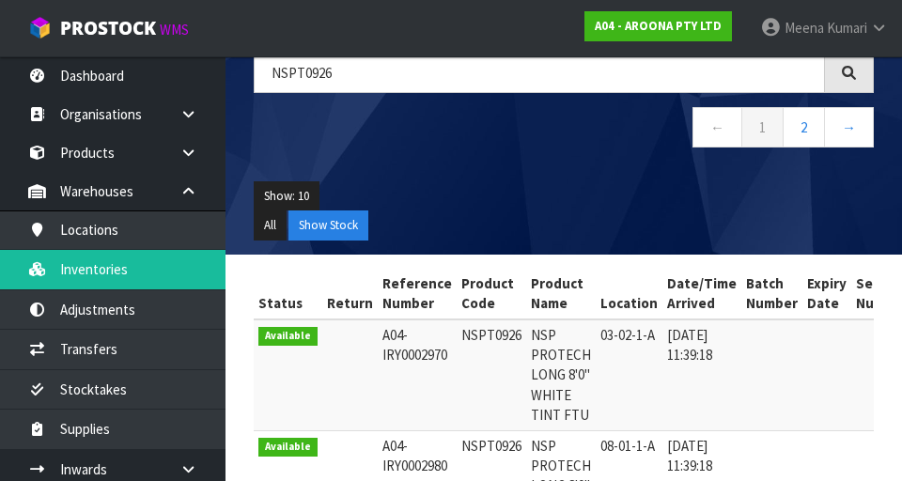
scroll to position [186, 0]
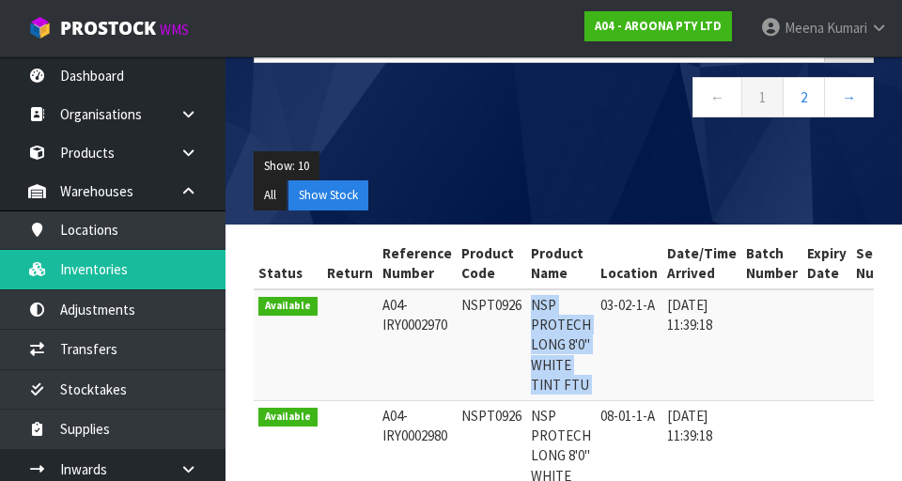
copy tr "NSP PROTECH LONG 8'0" WHITE TINT FTU"
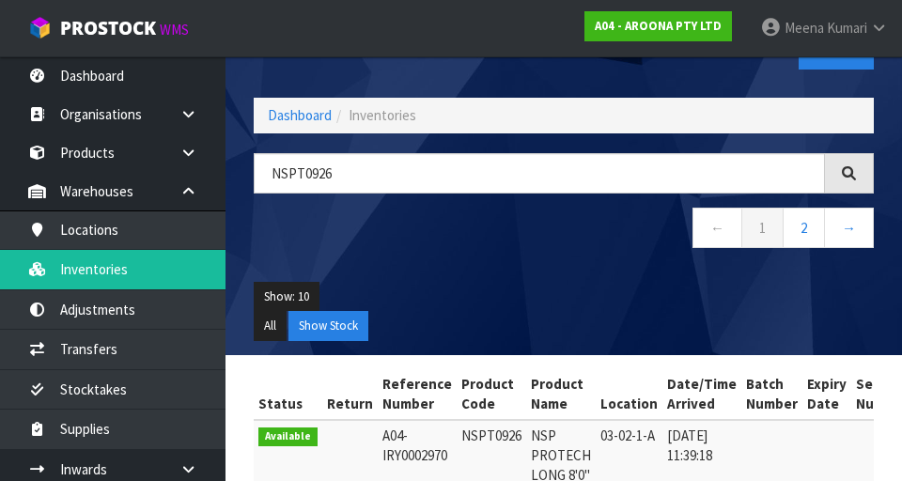
scroll to position [0, 0]
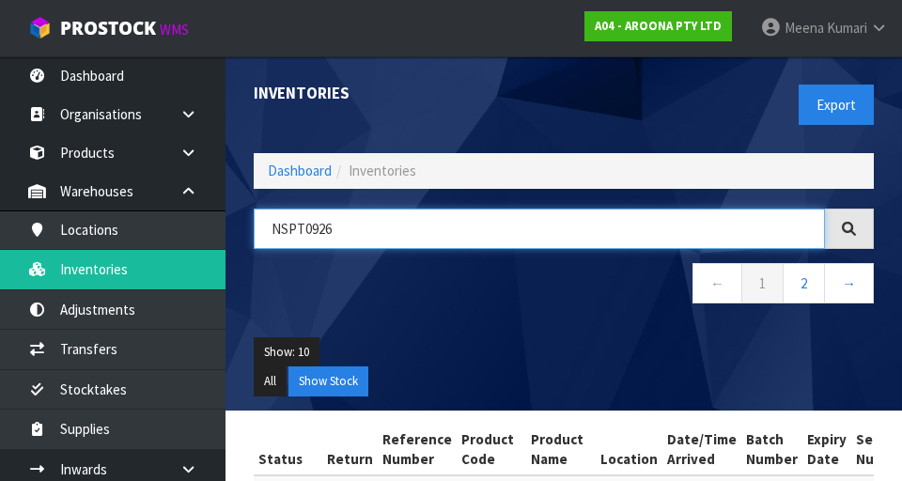
click at [419, 232] on input "NSPT0926" at bounding box center [539, 228] width 571 height 40
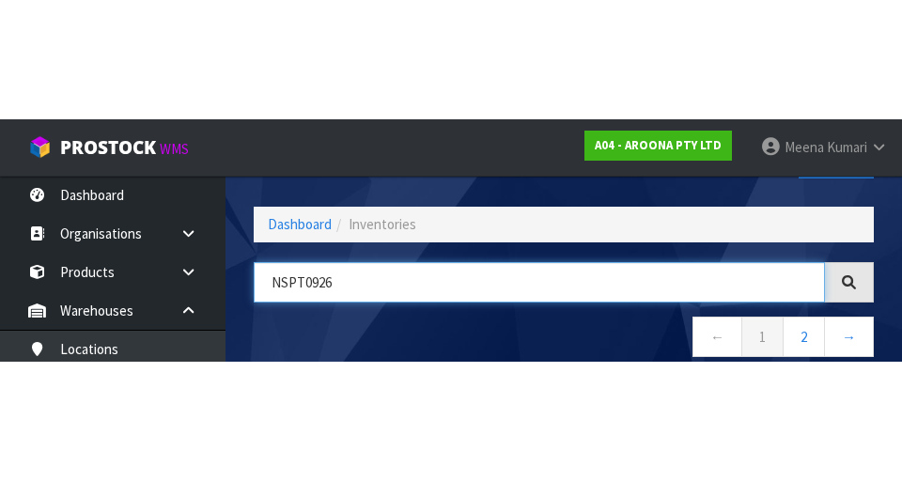
scroll to position [107, 0]
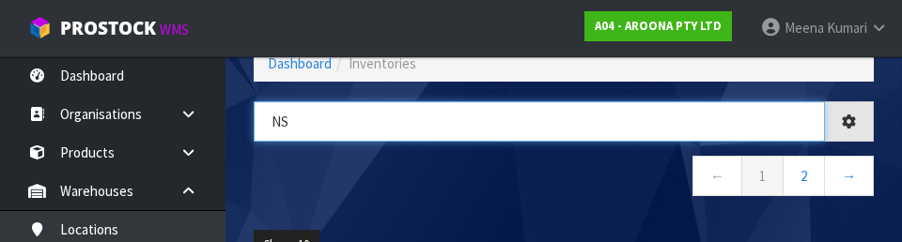
type input "N"
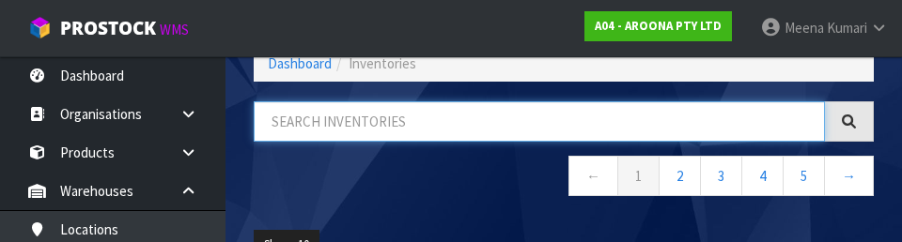
paste input "NSP PROTECH LONG 8'0" WHITE TINT FTU"
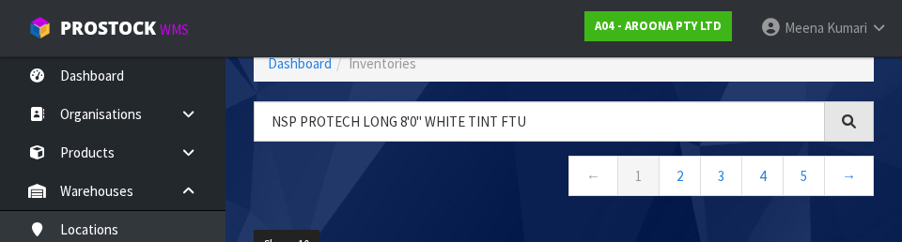
click at [442, 188] on nav "← 1 2 3 4 5 →" at bounding box center [564, 179] width 620 height 46
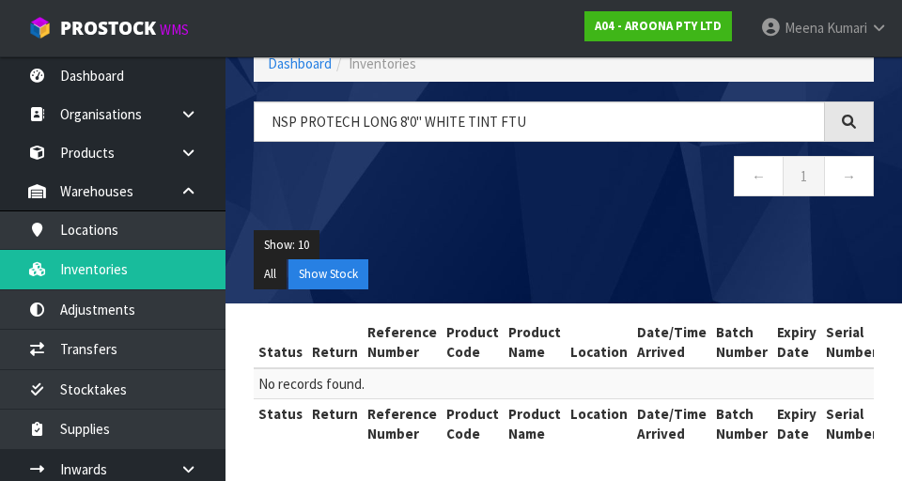
scroll to position [109, 0]
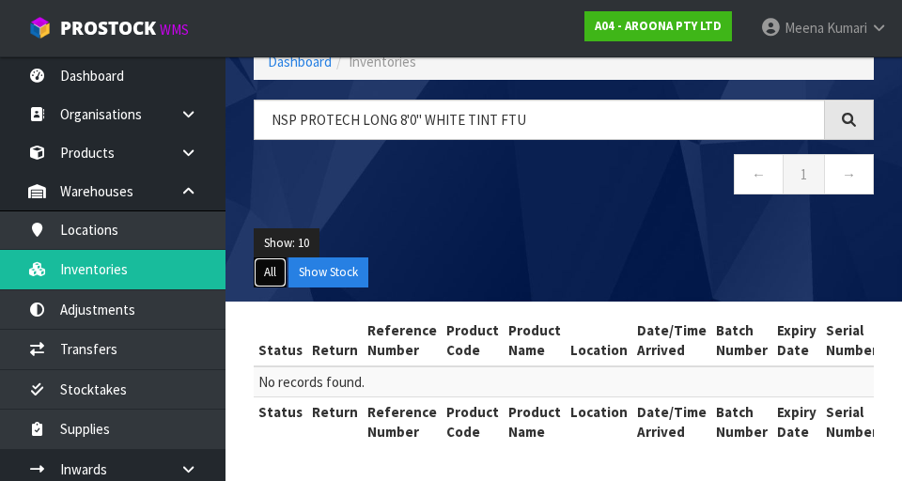
click at [264, 272] on button "All" at bounding box center [270, 272] width 33 height 30
click at [340, 261] on button "Show Stock" at bounding box center [328, 272] width 80 height 30
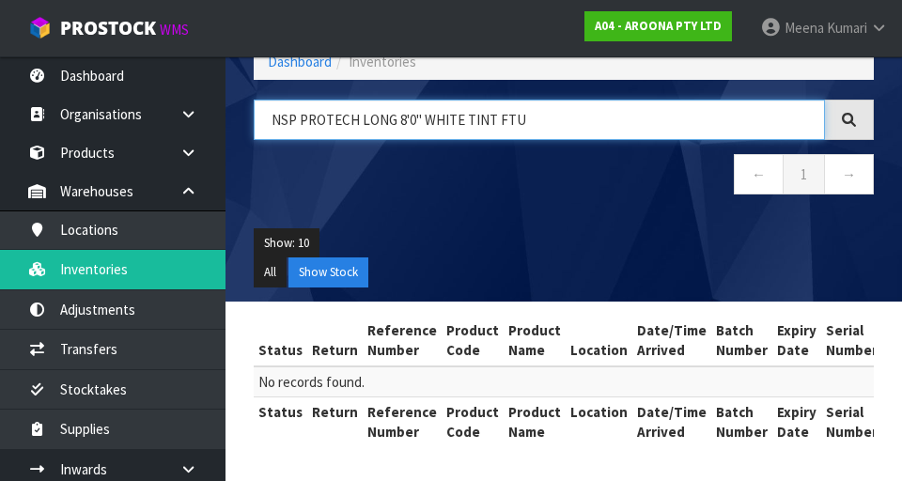
click at [563, 124] on input "NSP PROTECH LONG 8'0" WHITE TINT FTU" at bounding box center [539, 120] width 571 height 40
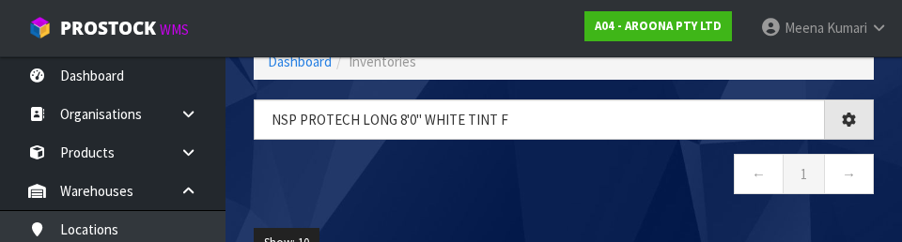
click at [563, 185] on nav "← 1 →" at bounding box center [564, 177] width 620 height 46
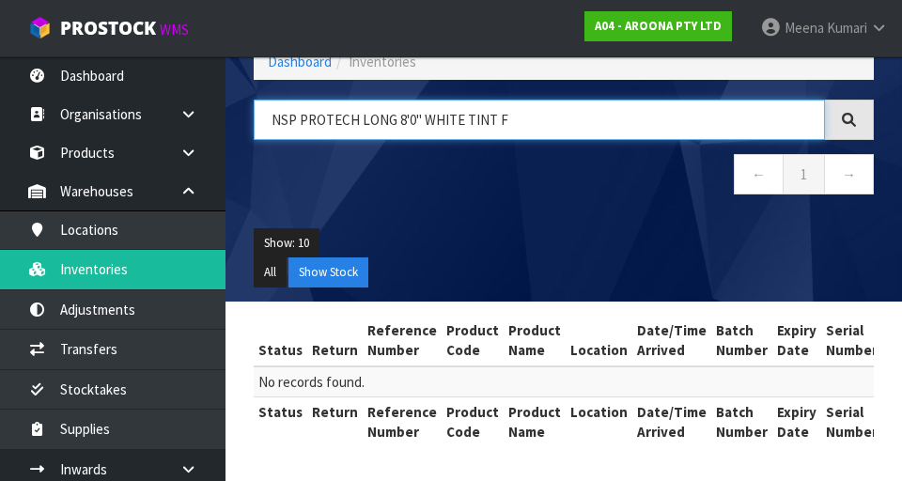
click at [563, 126] on input "NSP PROTECH LONG 8'0" WHITE TINT F" at bounding box center [539, 120] width 571 height 40
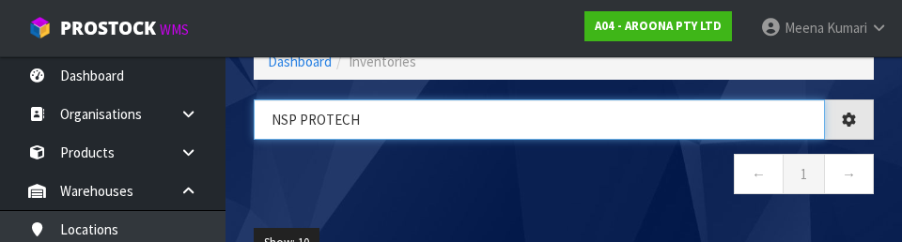
type input "NSP"
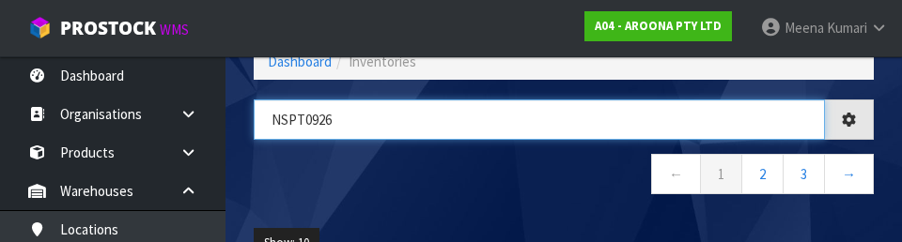
type input "NSPT0926"
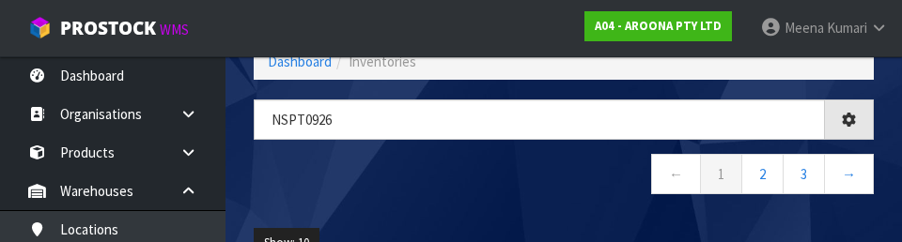
click at [498, 192] on nav "← 1 2 3 →" at bounding box center [564, 177] width 620 height 46
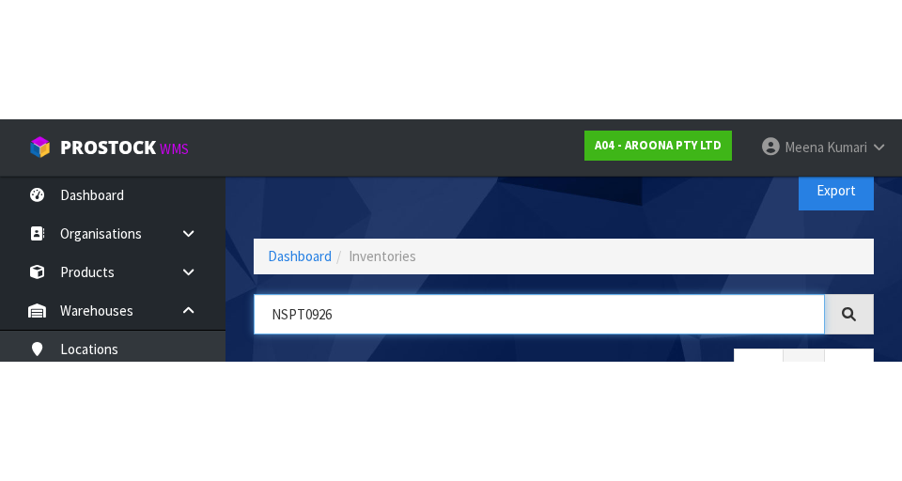
scroll to position [107, 0]
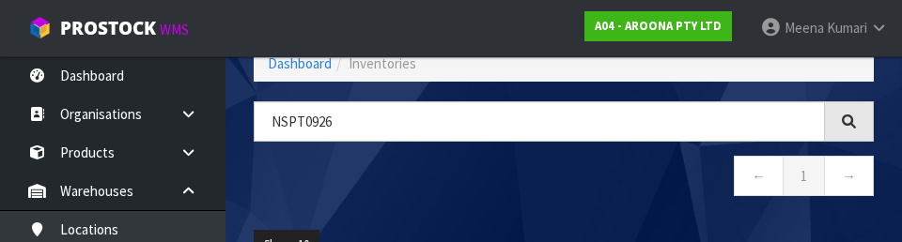
click at [506, 170] on nav "← 1 →" at bounding box center [564, 179] width 620 height 46
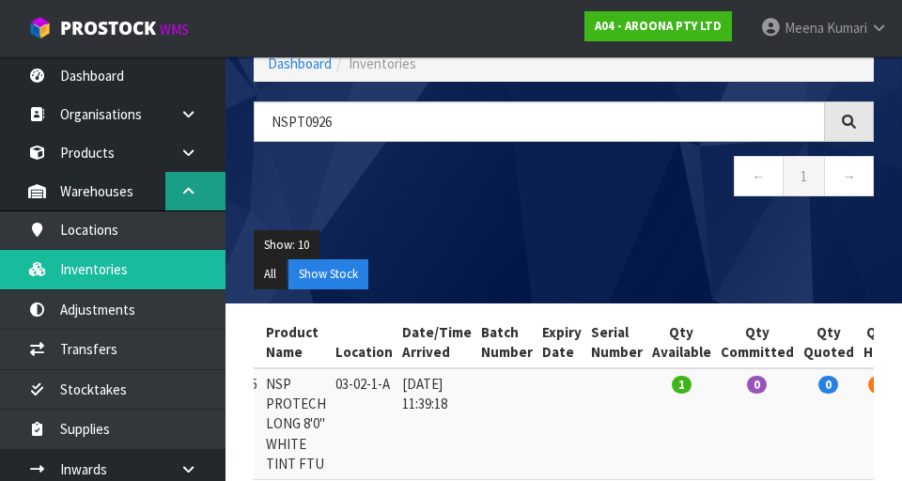
click at [192, 193] on icon at bounding box center [188, 191] width 18 height 14
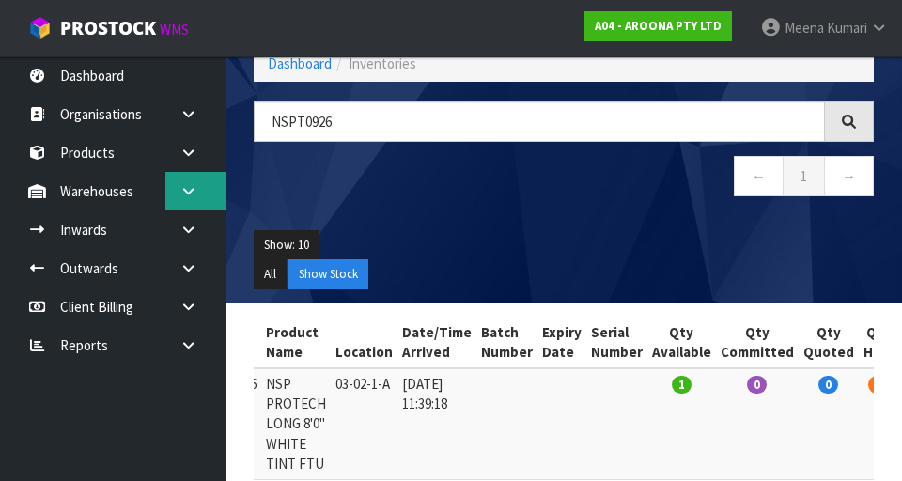
click at [199, 193] on link at bounding box center [195, 191] width 60 height 39
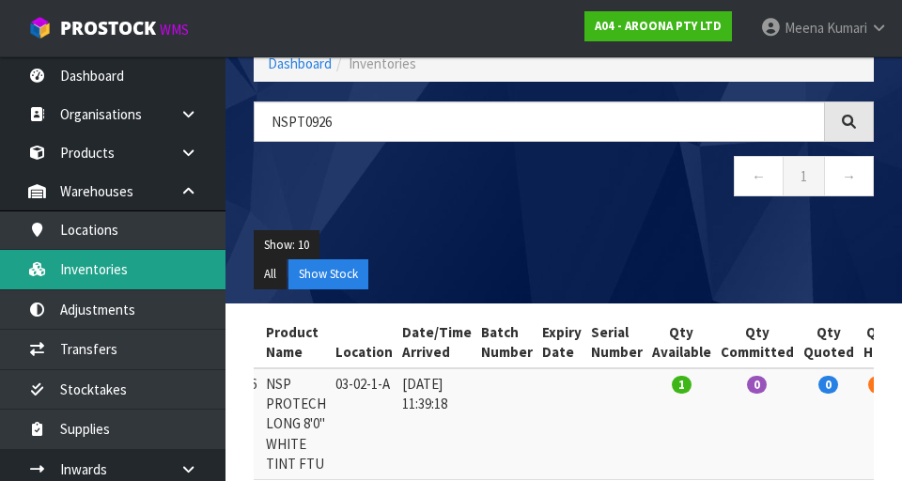
click at [169, 279] on link "Inventories" at bounding box center [112, 269] width 225 height 39
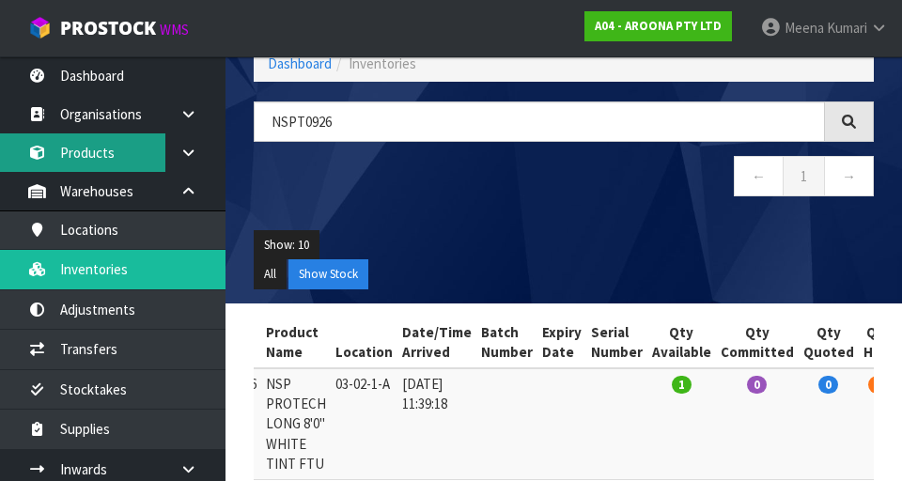
click at [106, 156] on link "Products" at bounding box center [112, 152] width 225 height 39
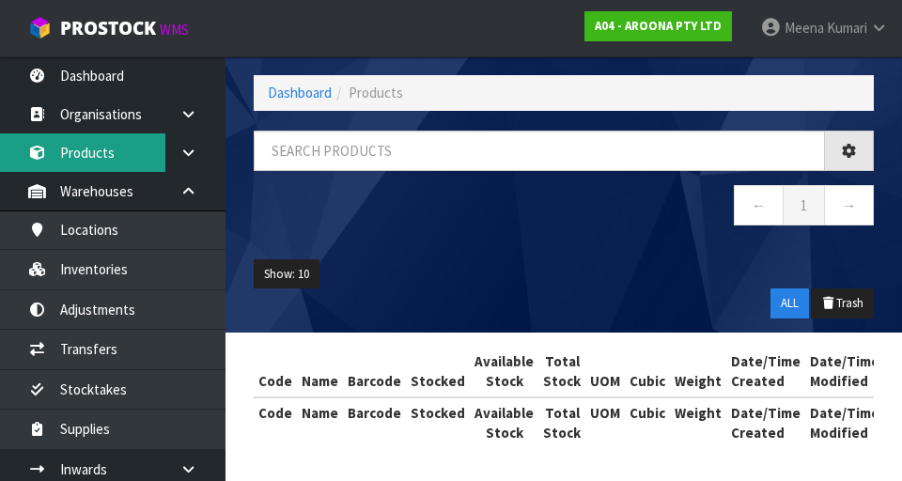
scroll to position [107, 0]
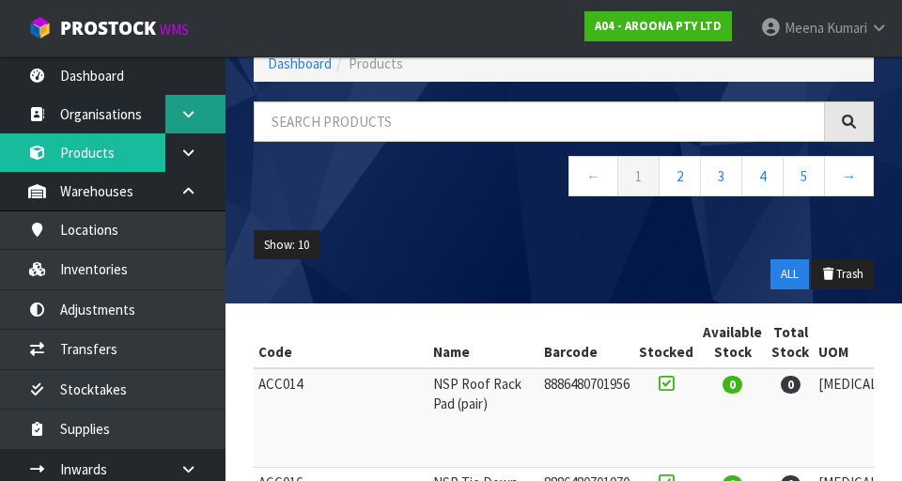
click at [192, 96] on link at bounding box center [195, 114] width 60 height 39
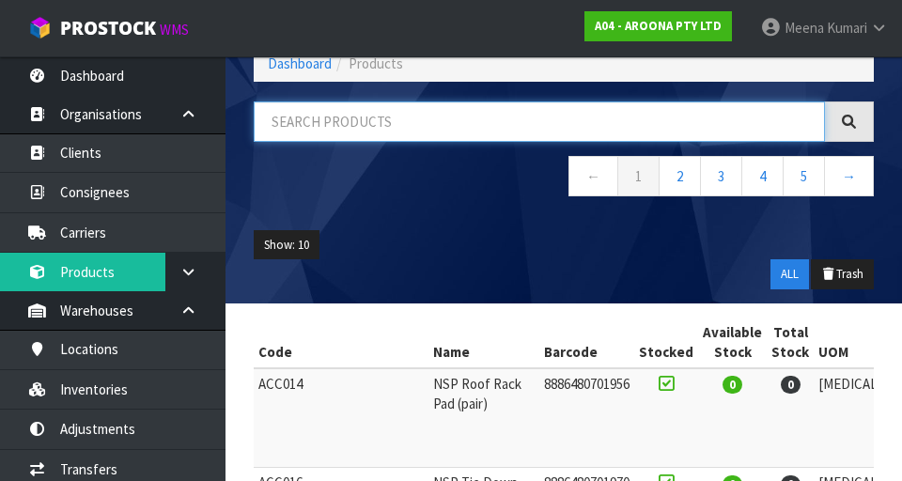
paste input "NSPT0926"
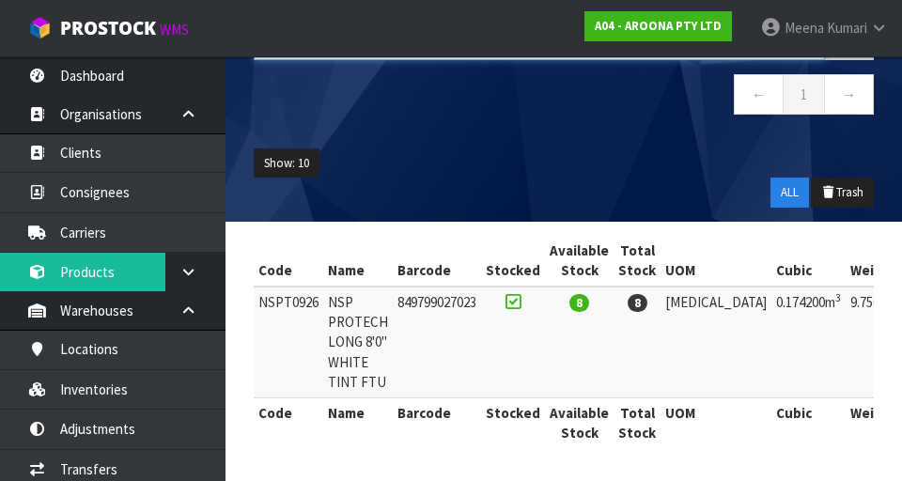
scroll to position [0, 0]
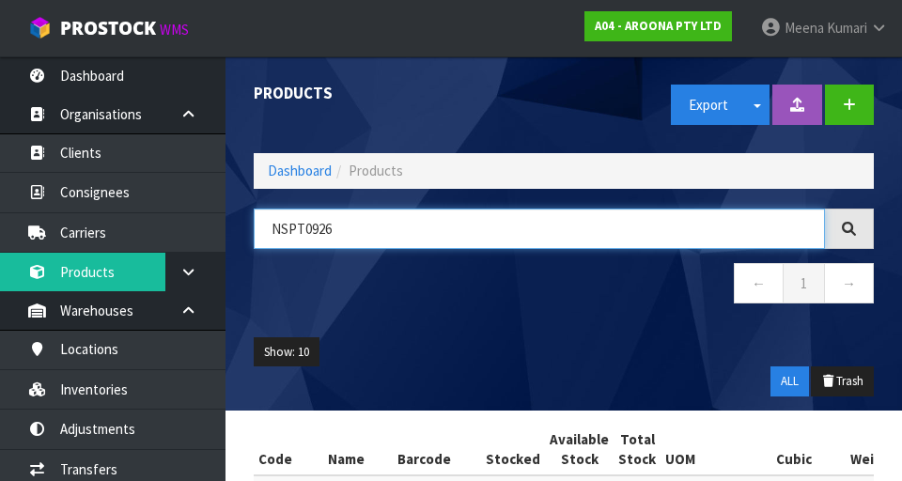
click at [403, 236] on input "NSPT0926" at bounding box center [539, 228] width 571 height 40
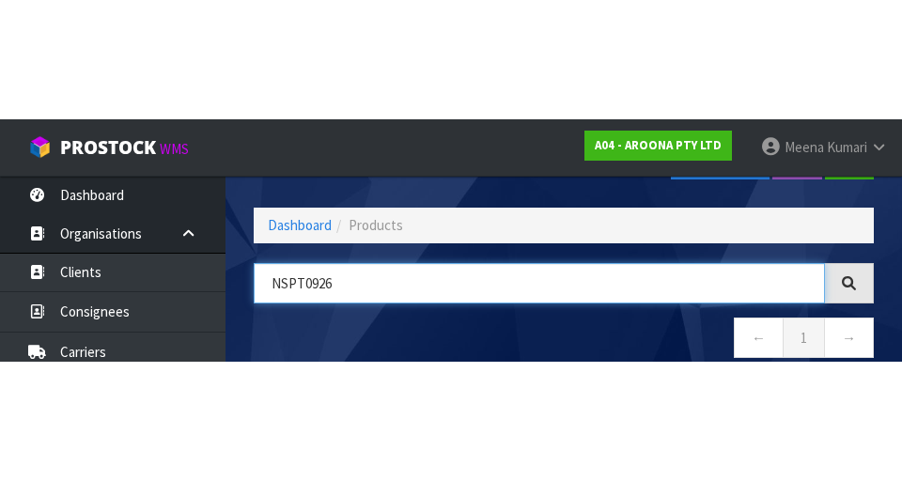
scroll to position [107, 0]
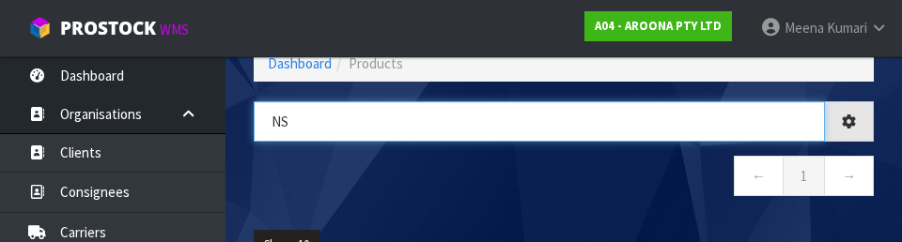
type input "N"
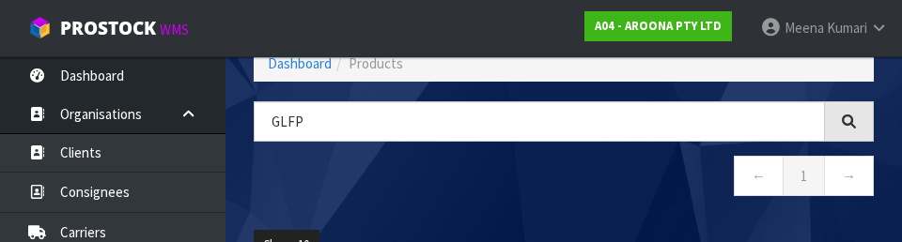
click at [563, 175] on nav "← 1 →" at bounding box center [564, 179] width 620 height 46
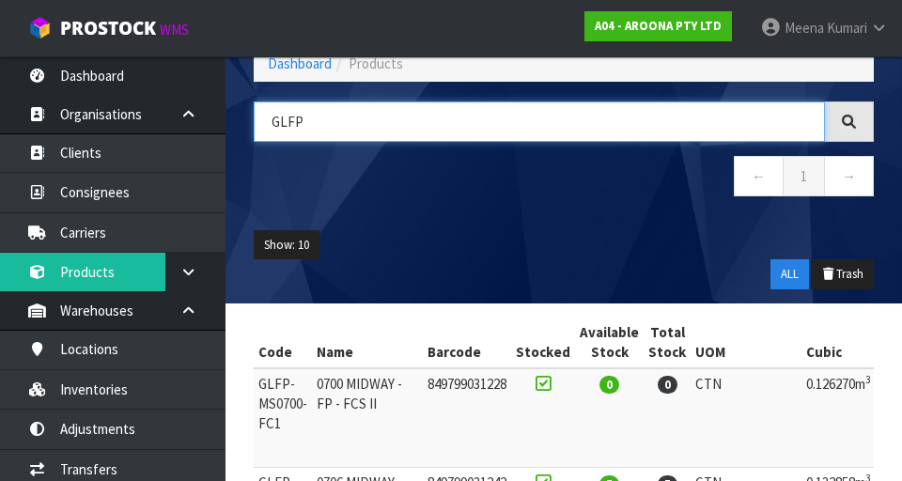
click at [469, 128] on input "GLFP" at bounding box center [539, 121] width 571 height 40
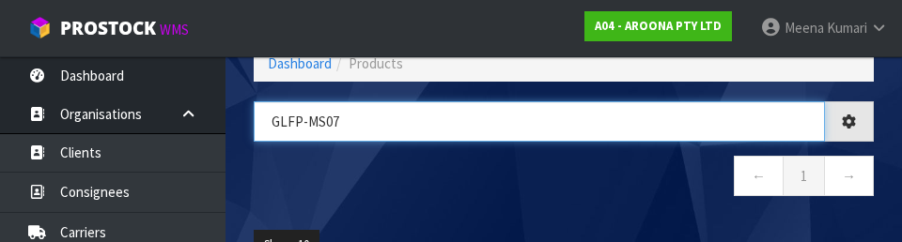
type input "GLFP-MS07"
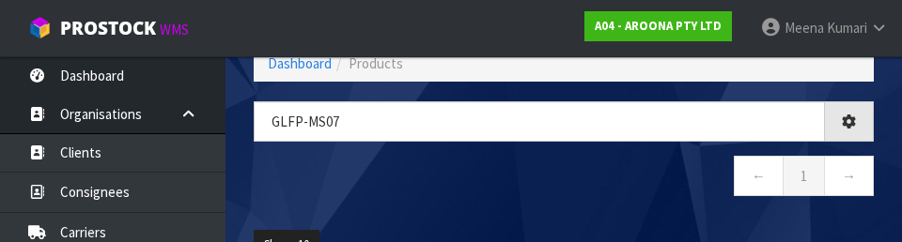
click at [563, 175] on nav "← 1 →" at bounding box center [564, 179] width 620 height 46
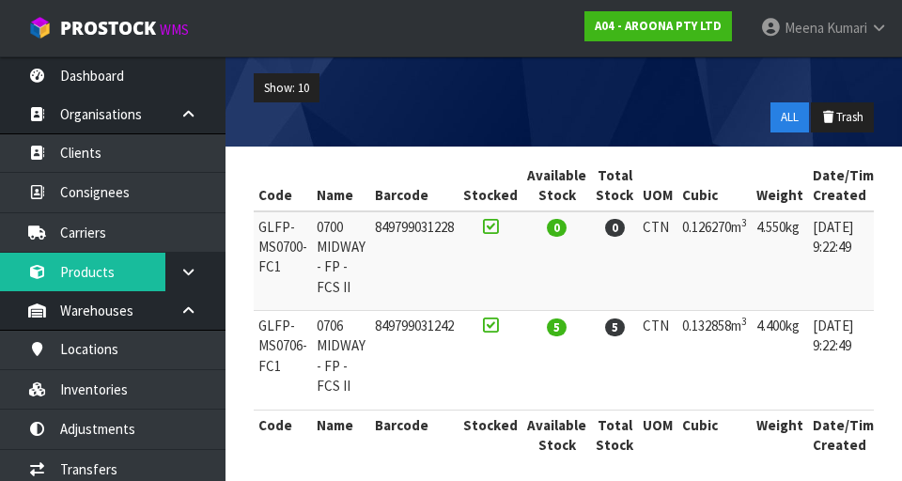
scroll to position [277, 0]
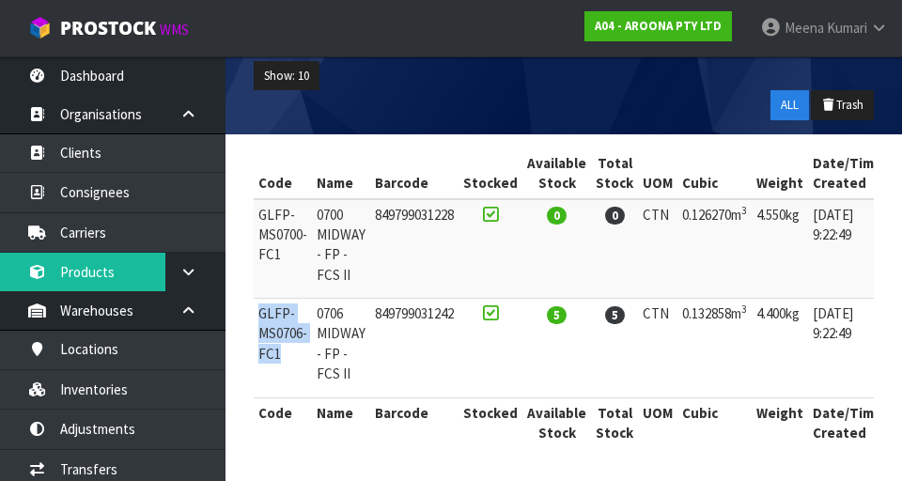
copy td "GLFP-MS0706-FC1"
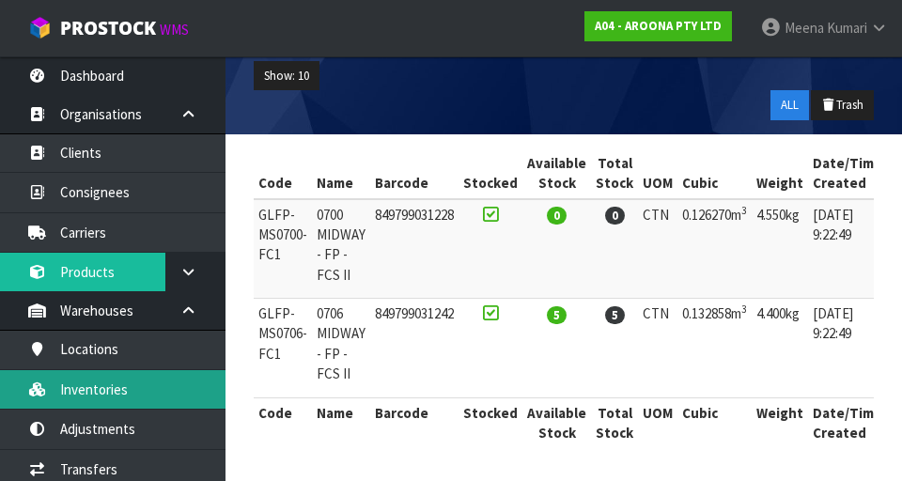
click at [126, 392] on link "Inventories" at bounding box center [112, 389] width 225 height 39
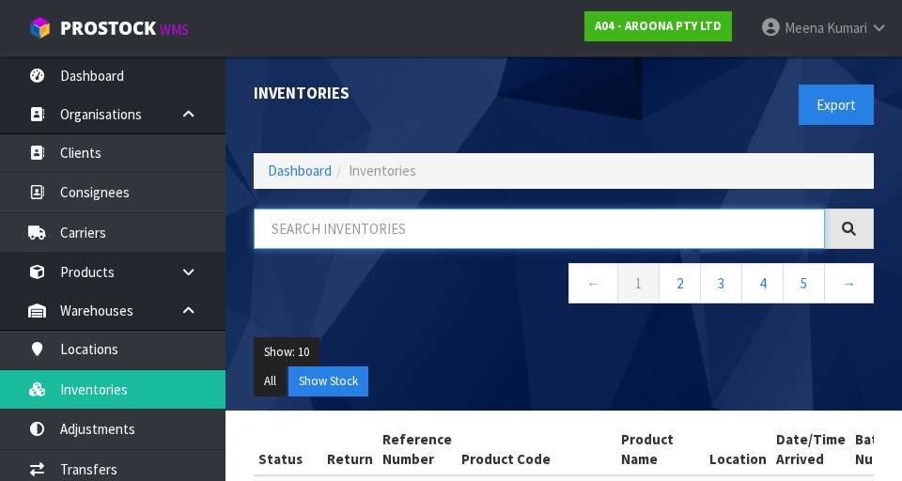
paste input "GLFP-MS0706-FC1"
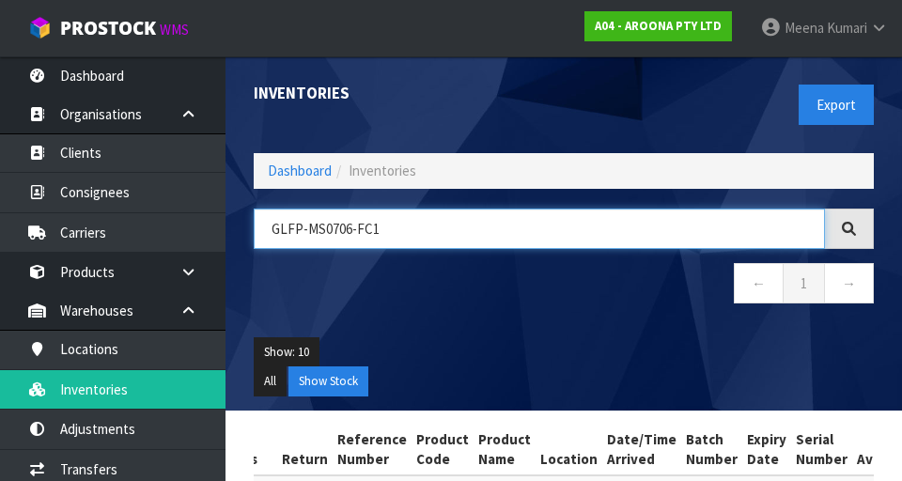
click at [563, 247] on input "GLFP-MS0706-FC1" at bounding box center [539, 228] width 571 height 40
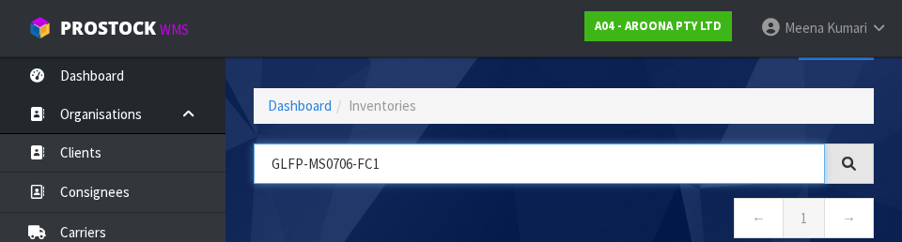
scroll to position [107, 0]
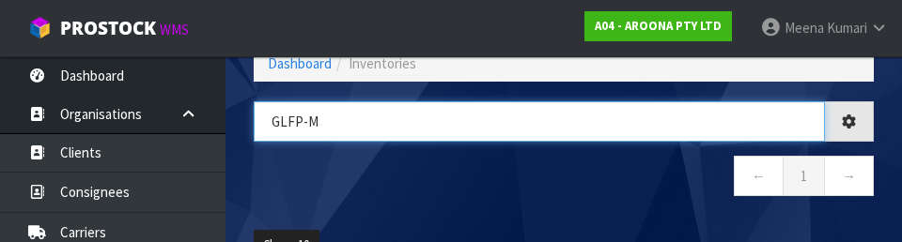
type input "GLFP-"
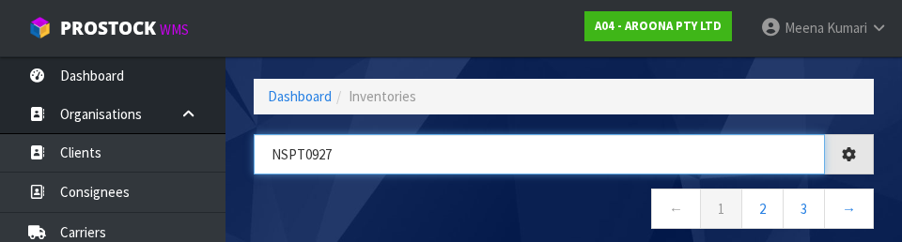
scroll to position [69, 0]
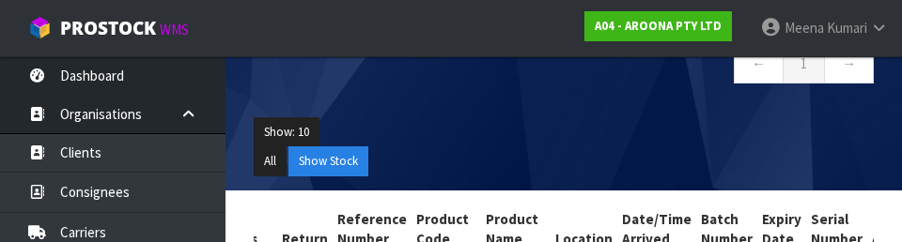
click at [563, 146] on div "Show: 10 5 10 25 50 All Show Stock" at bounding box center [563, 146] width 648 height 87
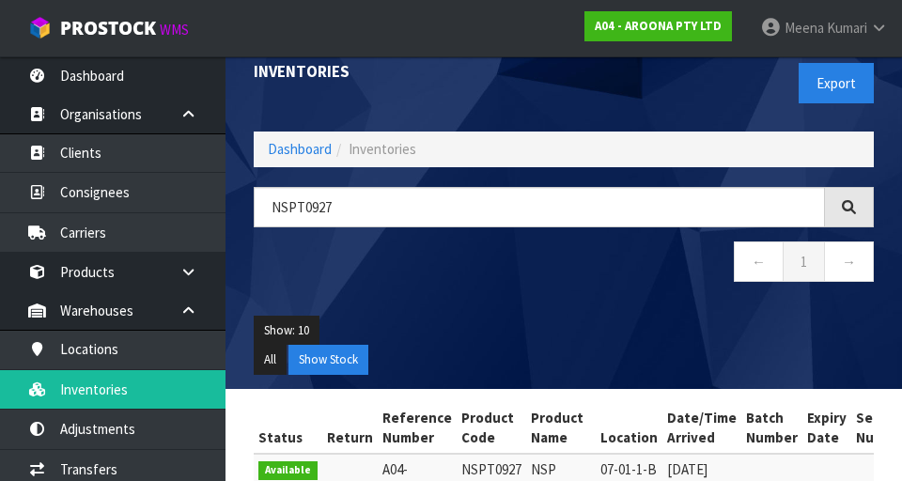
scroll to position [0, 0]
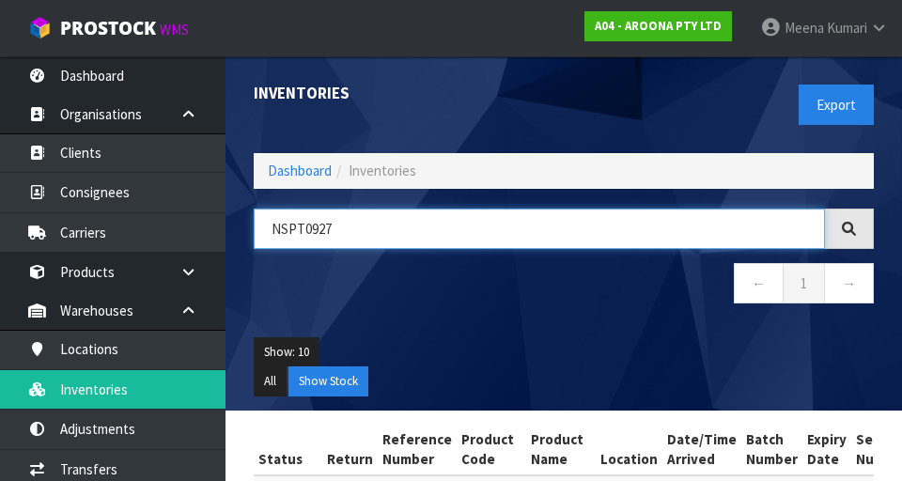
click at [466, 230] on input "NSPT0927" at bounding box center [539, 228] width 571 height 40
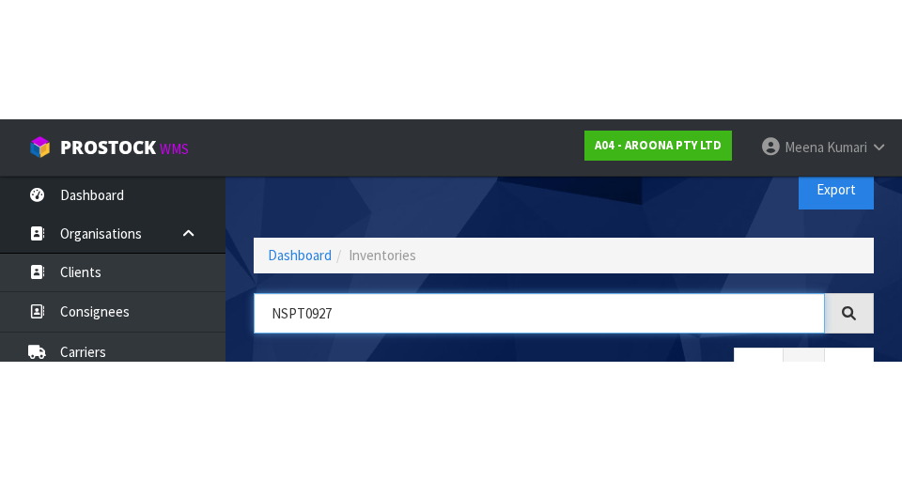
scroll to position [107, 0]
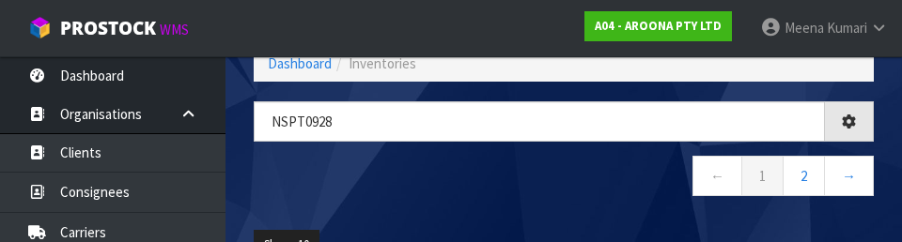
click at [563, 192] on nav "← 1 2 →" at bounding box center [564, 179] width 620 height 46
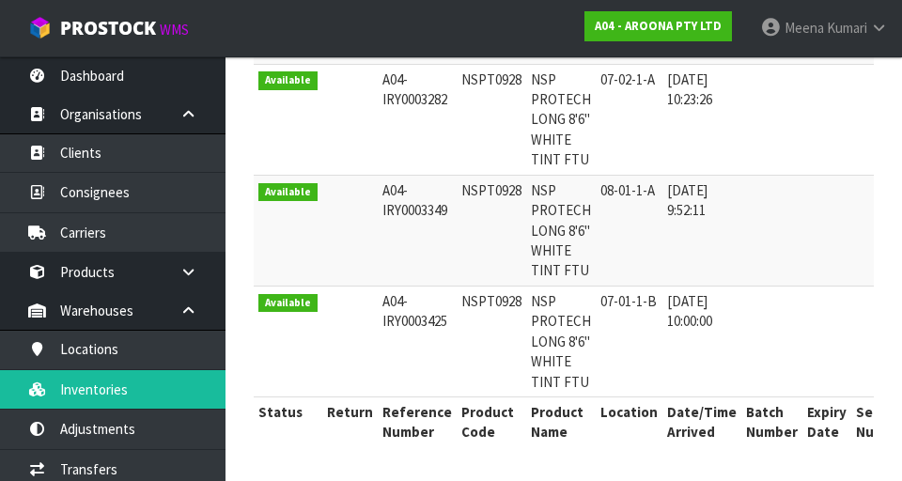
scroll to position [0, 0]
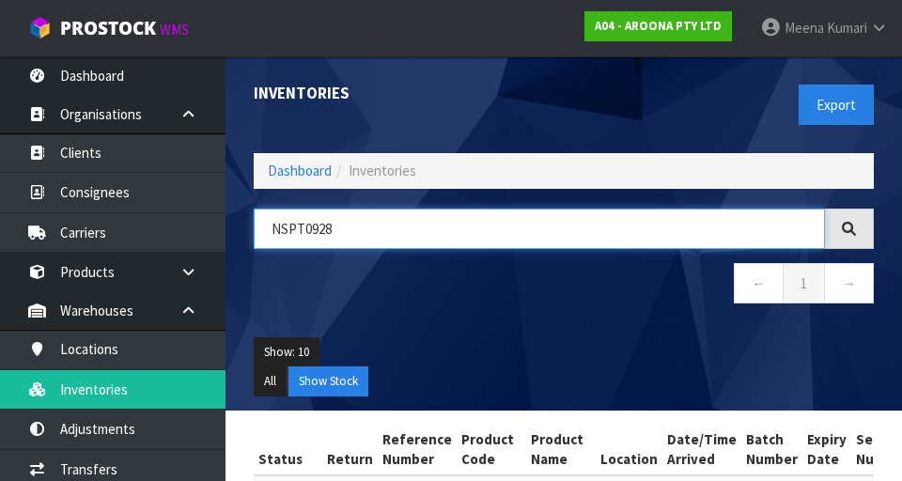
click at [405, 223] on input "NSPT0928" at bounding box center [539, 228] width 571 height 40
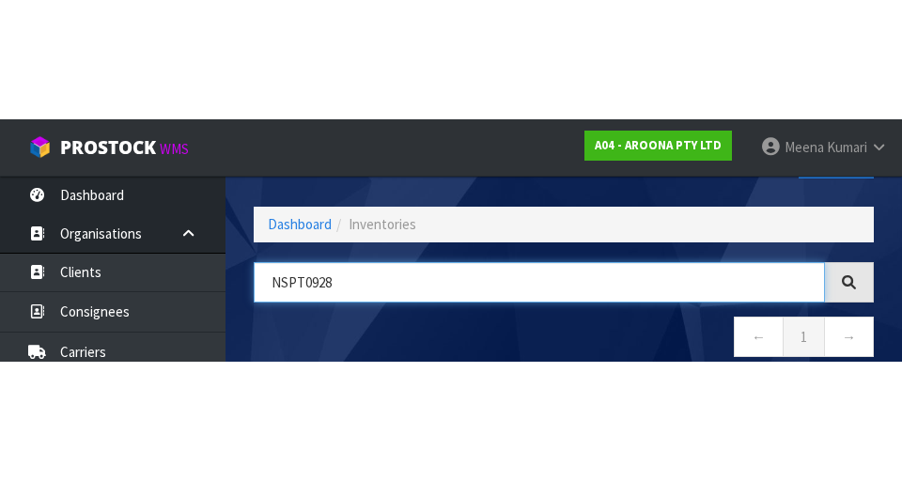
scroll to position [107, 0]
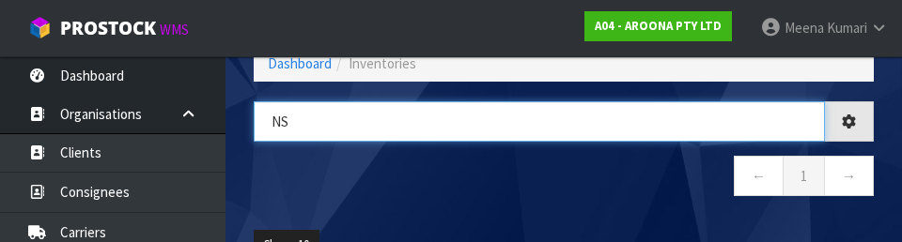
type input "N"
type input "WAFH-MT0800"
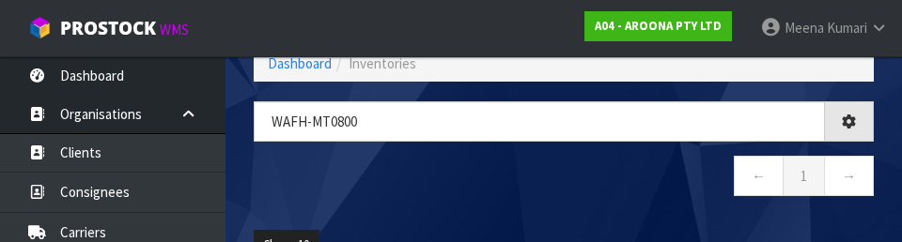
click at [563, 166] on nav "← 1 →" at bounding box center [564, 179] width 620 height 46
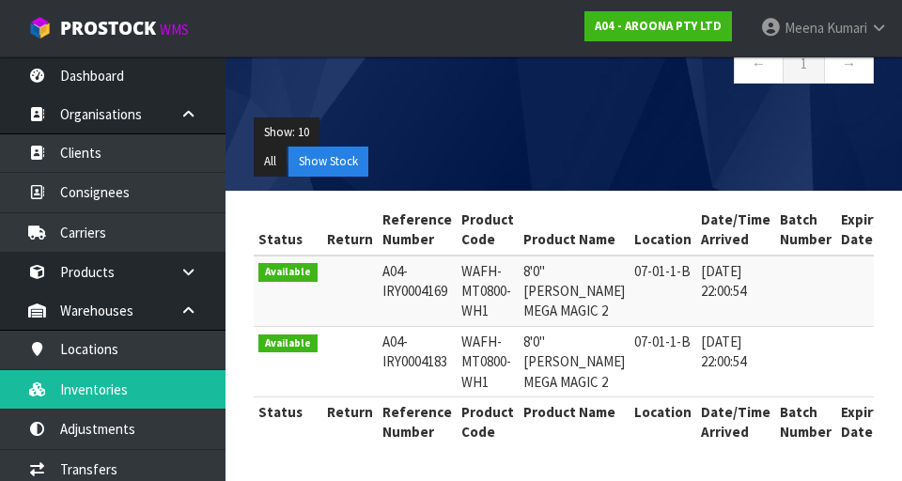
scroll to position [0, 0]
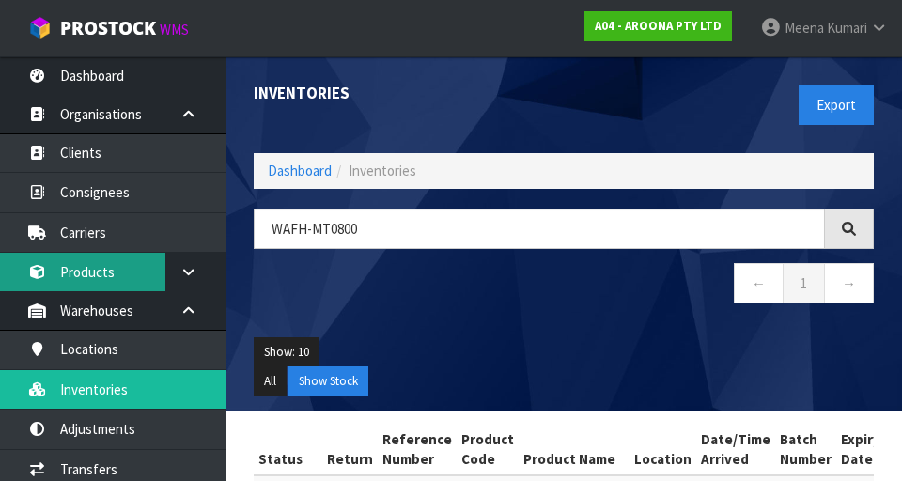
click at [124, 282] on link "Products" at bounding box center [112, 272] width 225 height 39
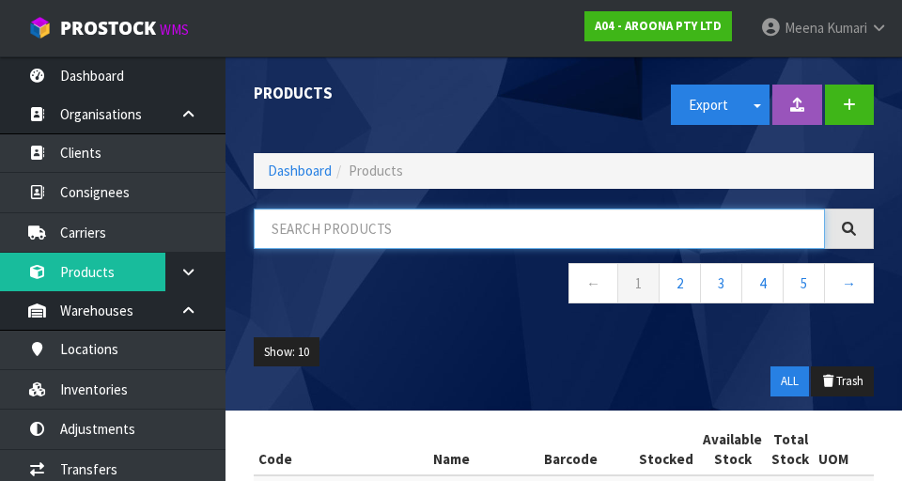
click at [362, 226] on input "text" at bounding box center [539, 228] width 571 height 40
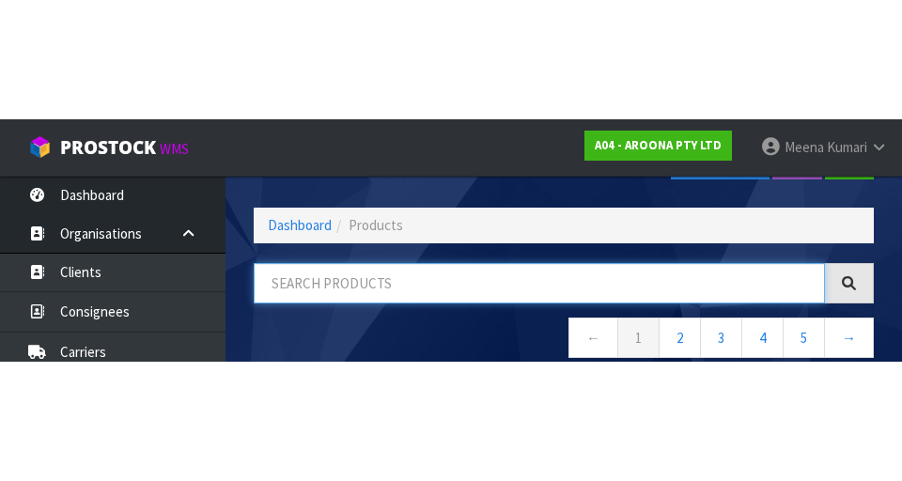
scroll to position [107, 0]
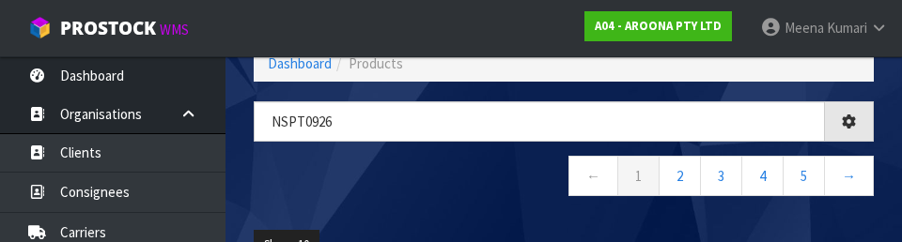
click at [478, 188] on nav "← 1 2 3 4 5 →" at bounding box center [564, 179] width 620 height 46
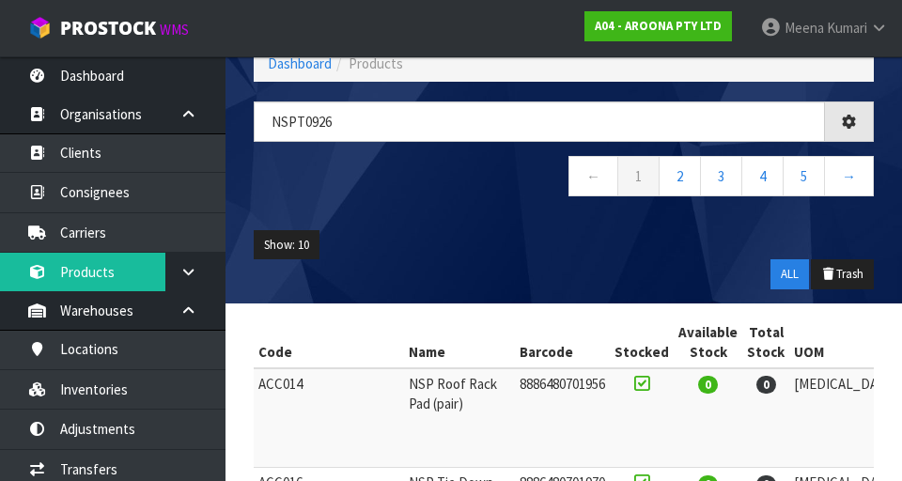
type input "NSPT0926"
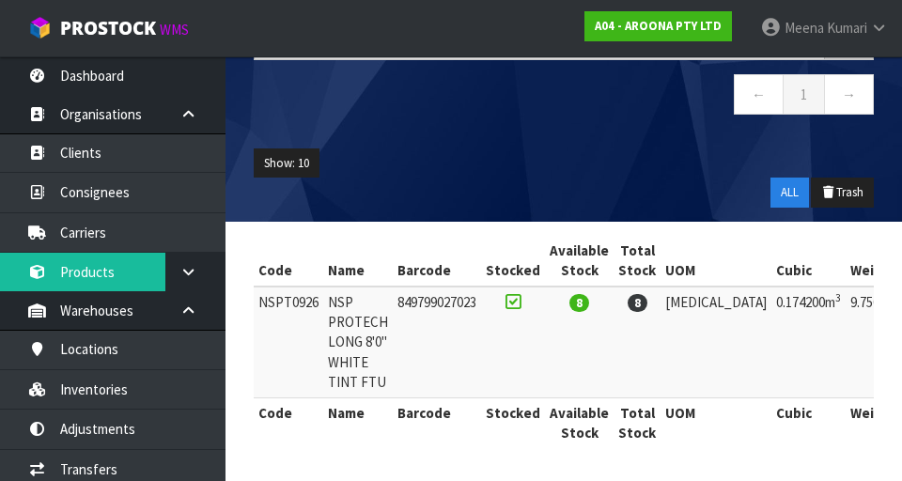
scroll to position [0, 151]
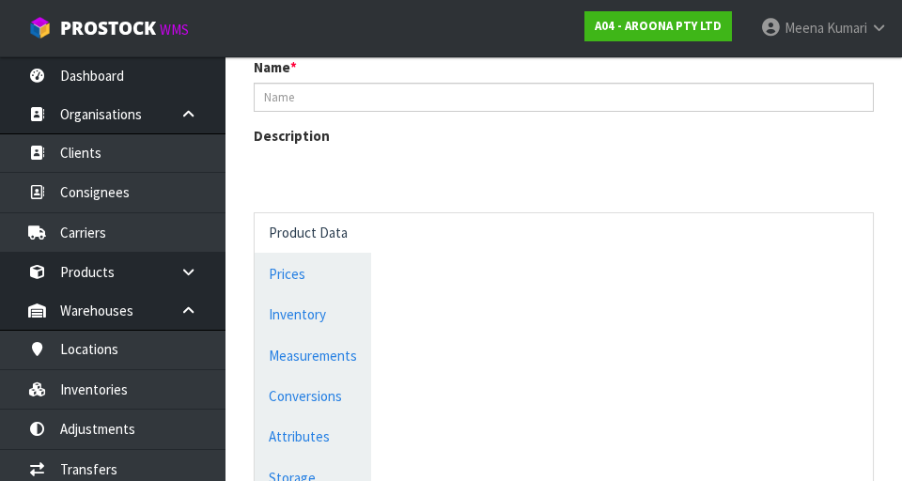
scroll to position [917, 0]
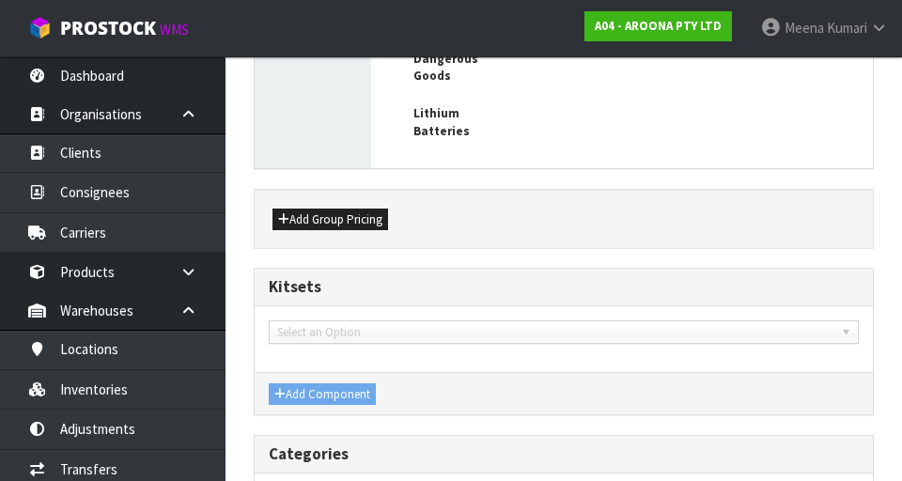
type input "NSPT0926"
type input "NSP PROTECH LONG 8'0" WHITE TINT FTU"
type input "849799027023"
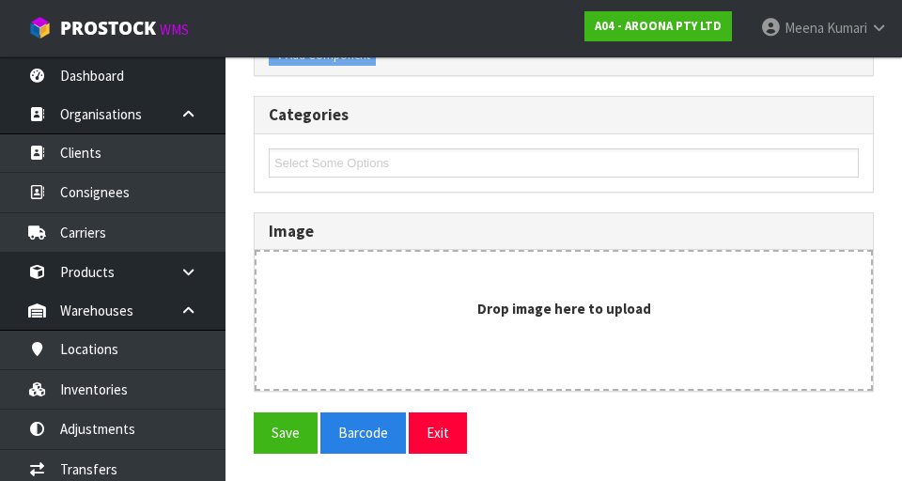
scroll to position [0, 0]
